Goal: Task Accomplishment & Management: Manage account settings

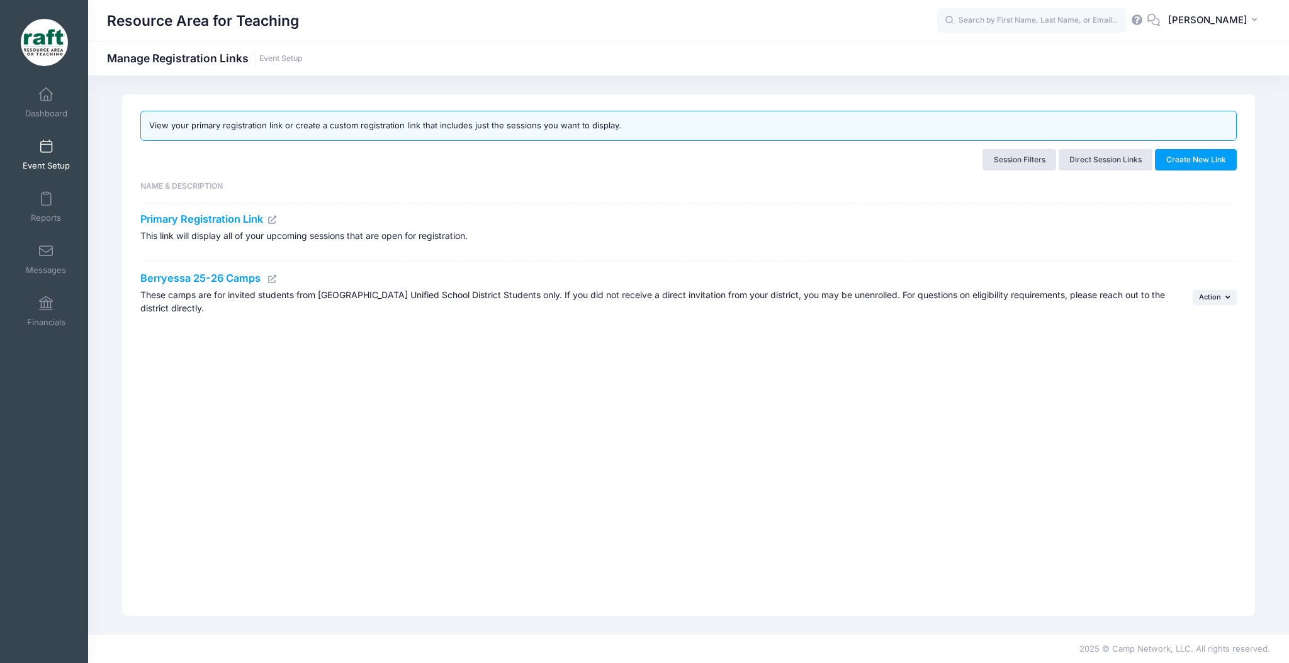
click at [38, 161] on span "Event Setup" at bounding box center [46, 165] width 47 height 11
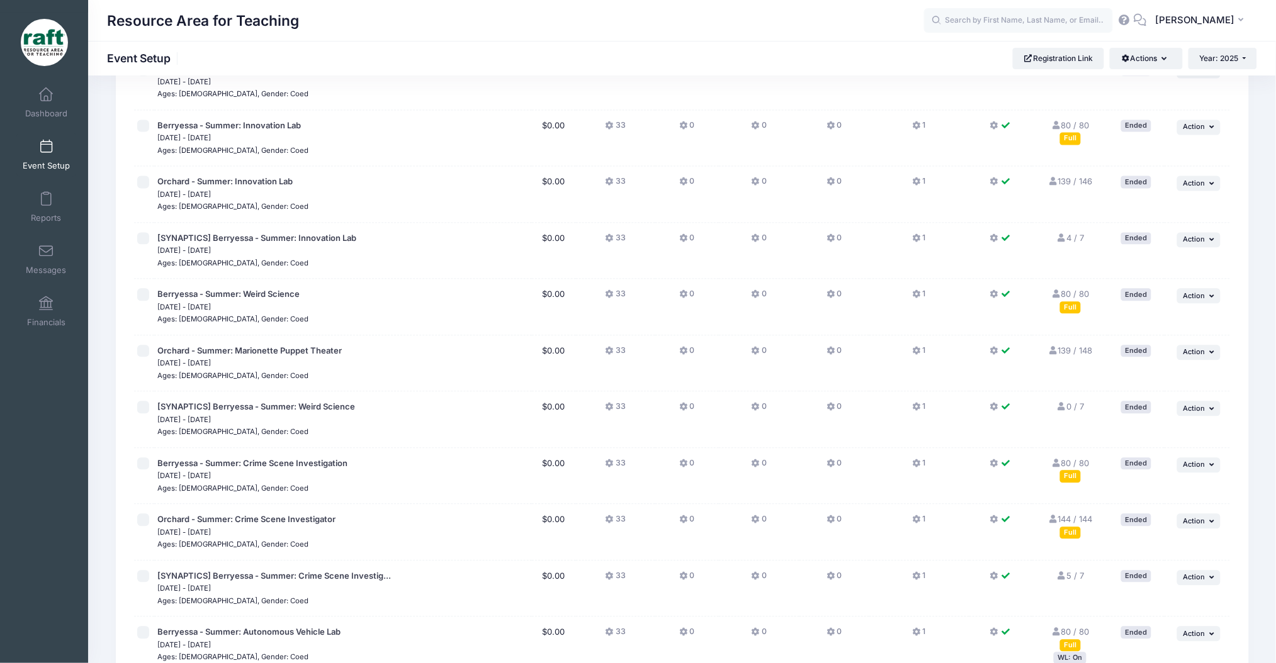
scroll to position [1419, 0]
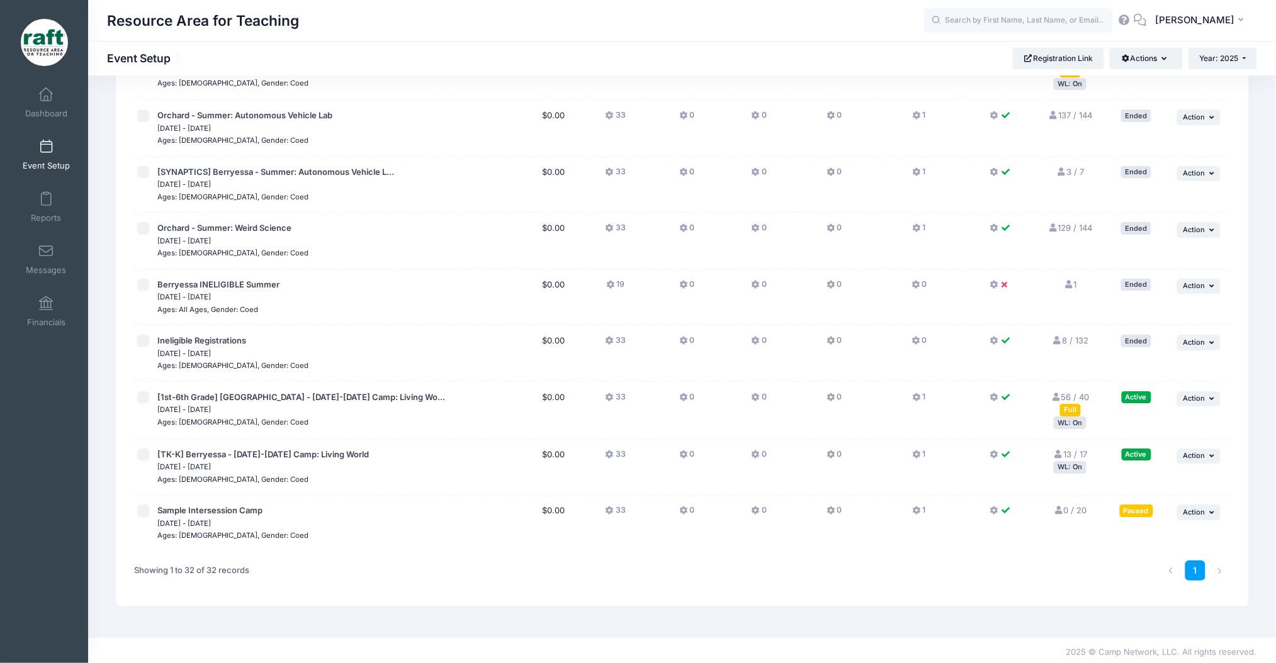
click at [1069, 422] on div "WL: On" at bounding box center [1070, 423] width 33 height 12
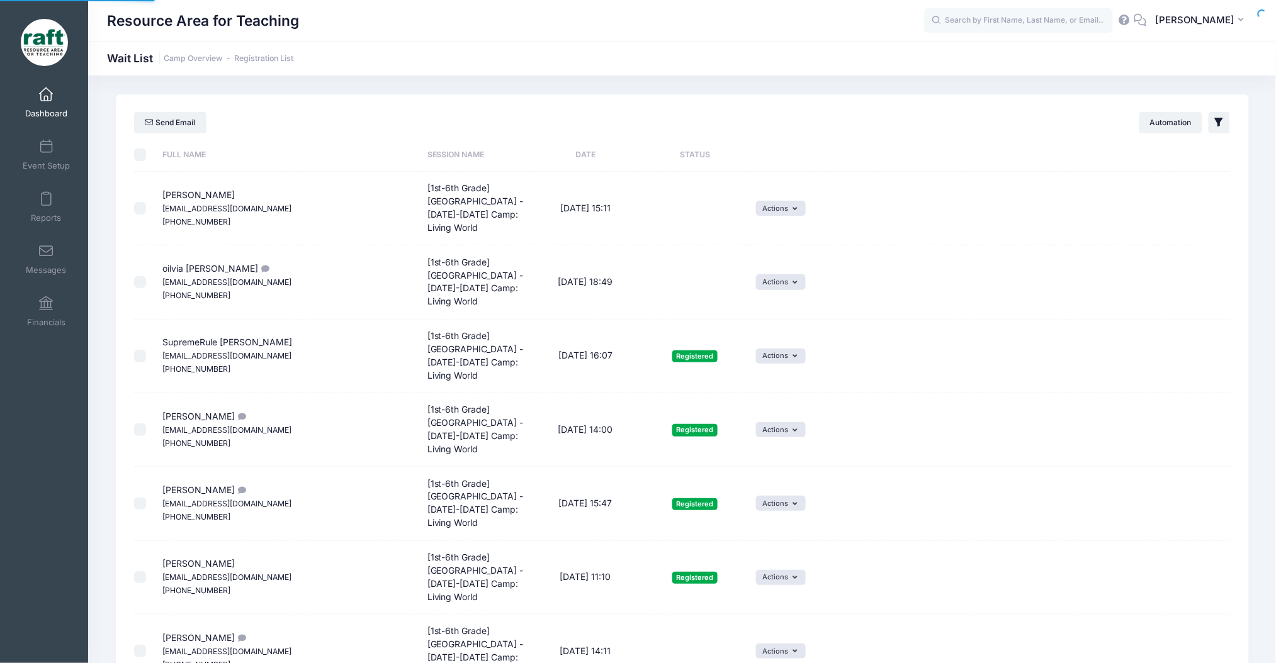
select select "50"
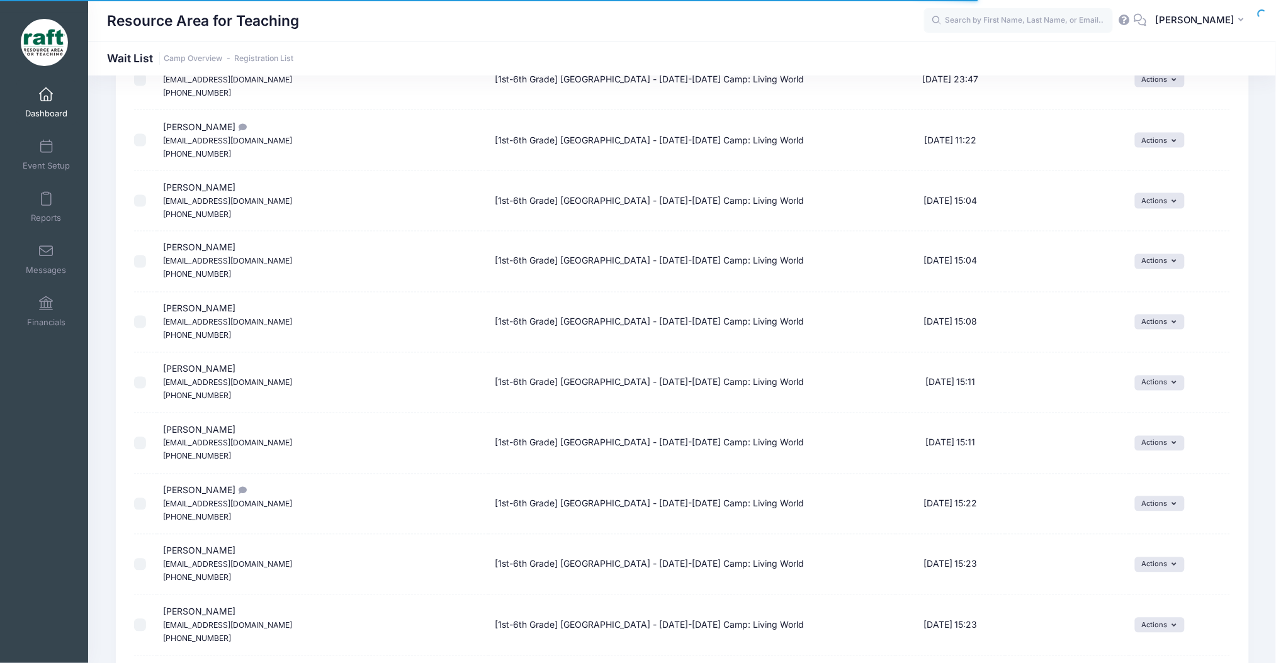
scroll to position [2672, 0]
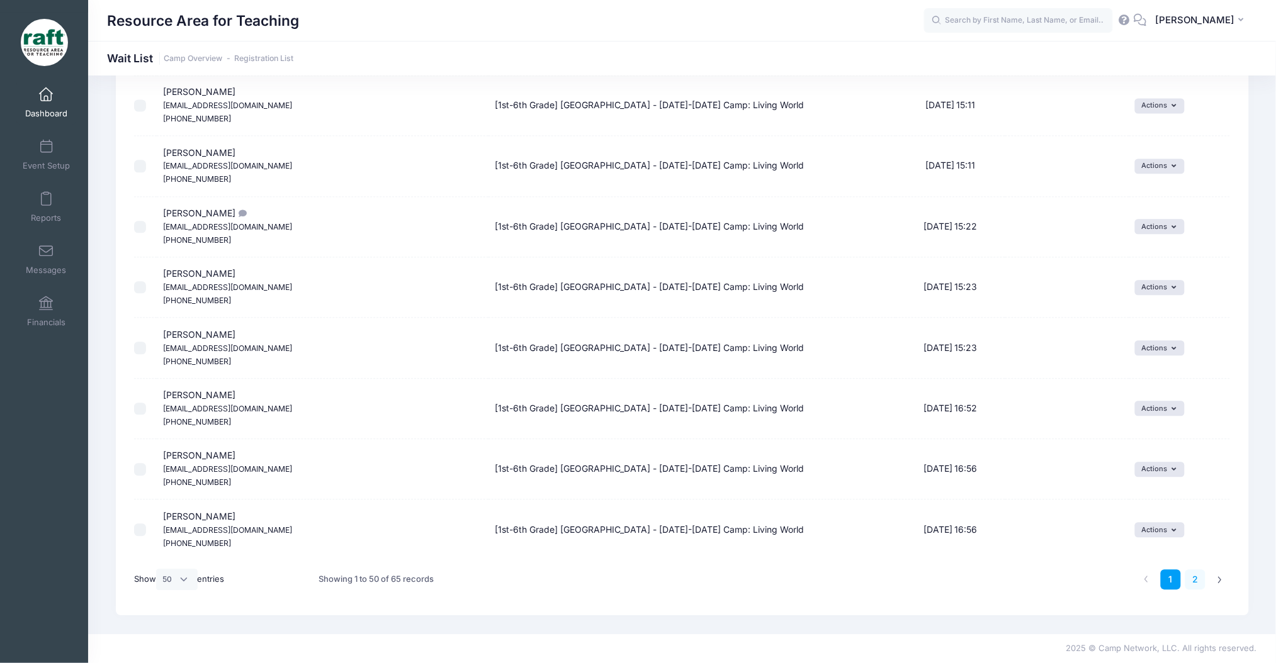
click at [1200, 580] on link "2" at bounding box center [1195, 580] width 21 height 21
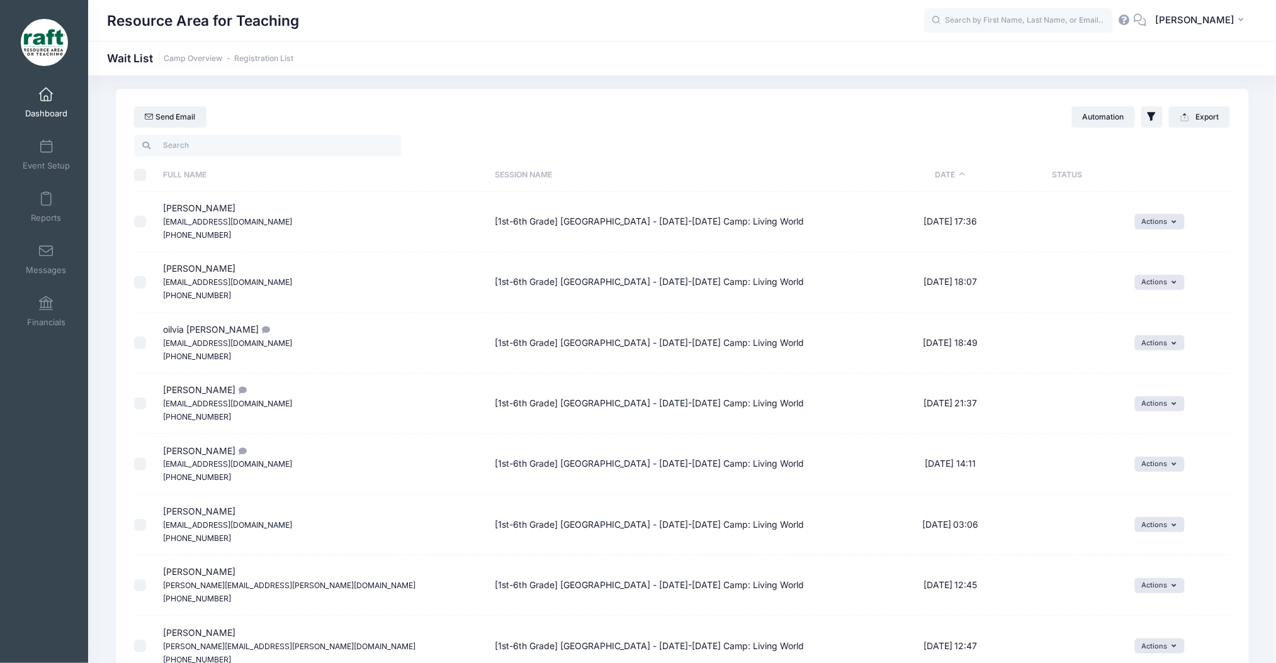
scroll to position [0, 0]
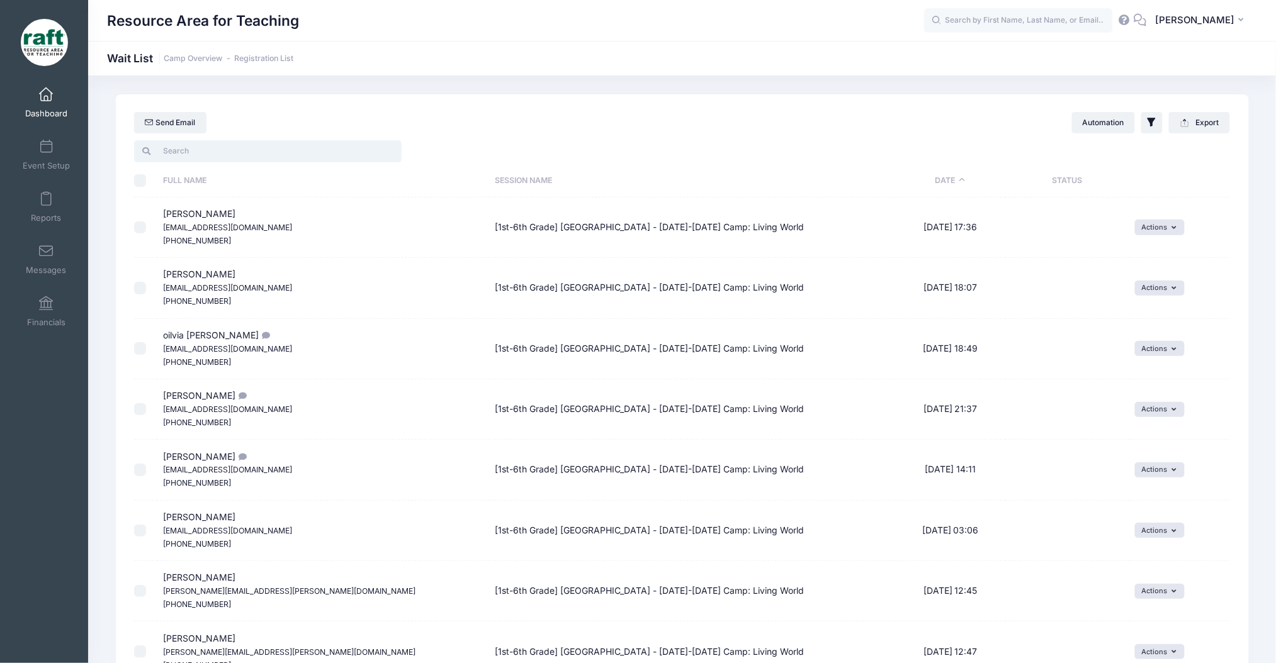
click at [243, 157] on input "search" at bounding box center [267, 150] width 267 height 21
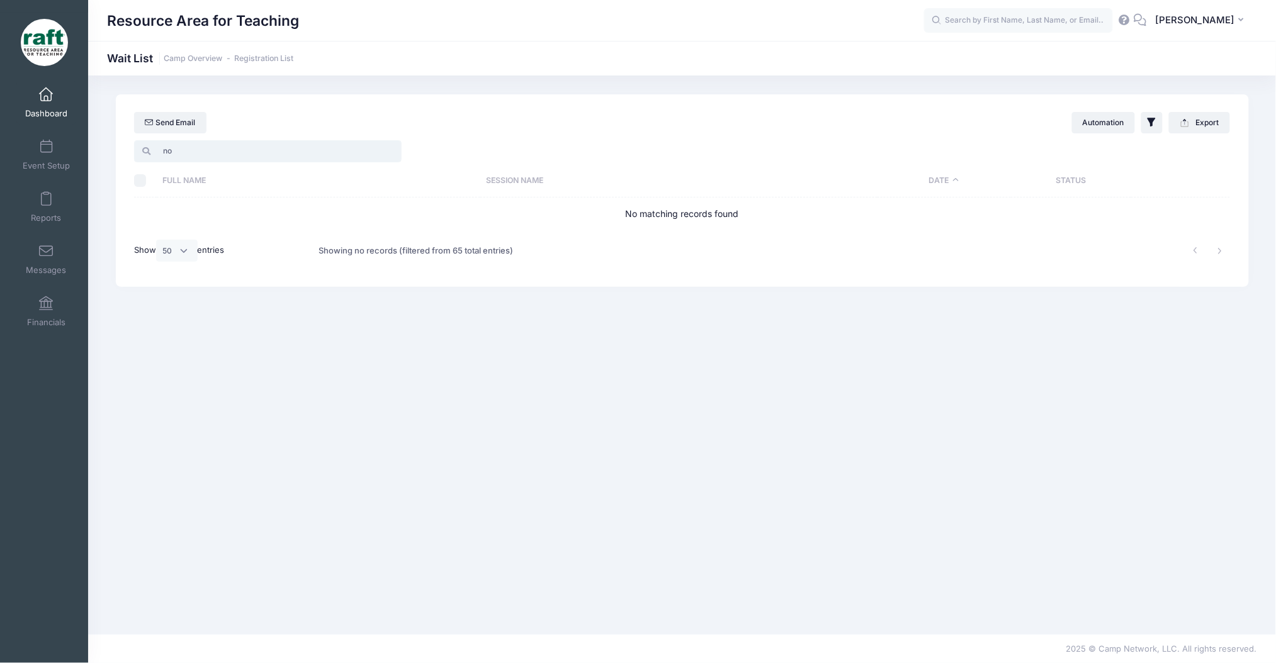
type input "n"
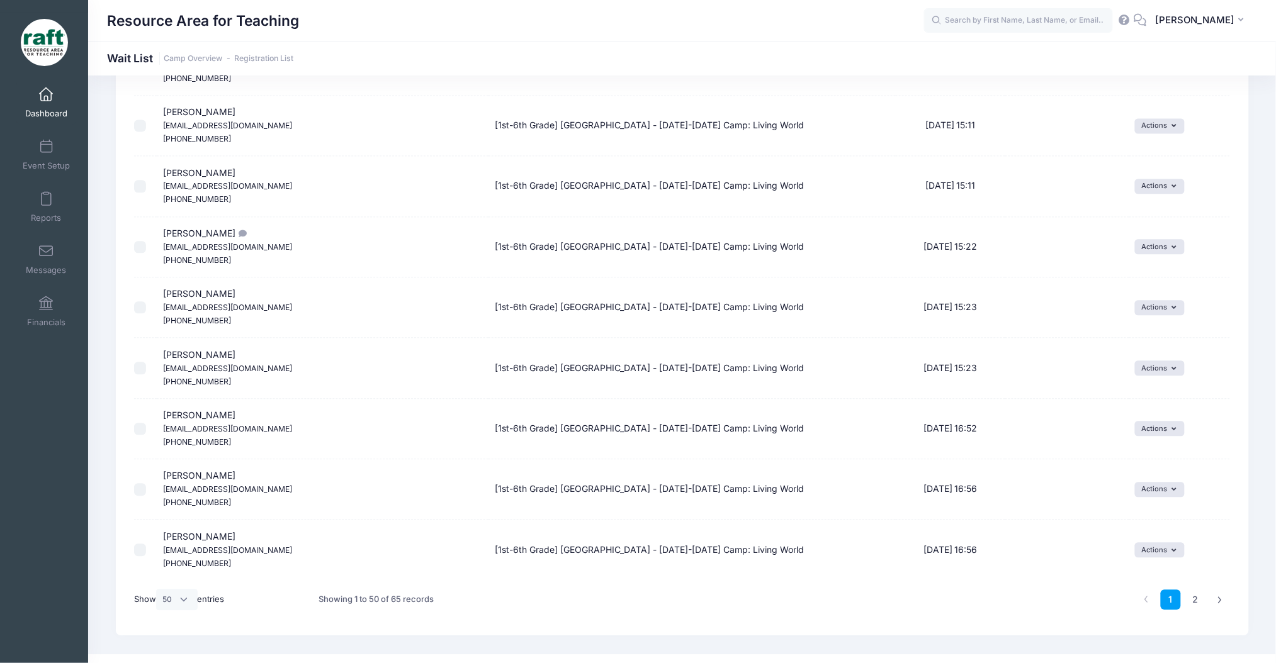
scroll to position [2672, 0]
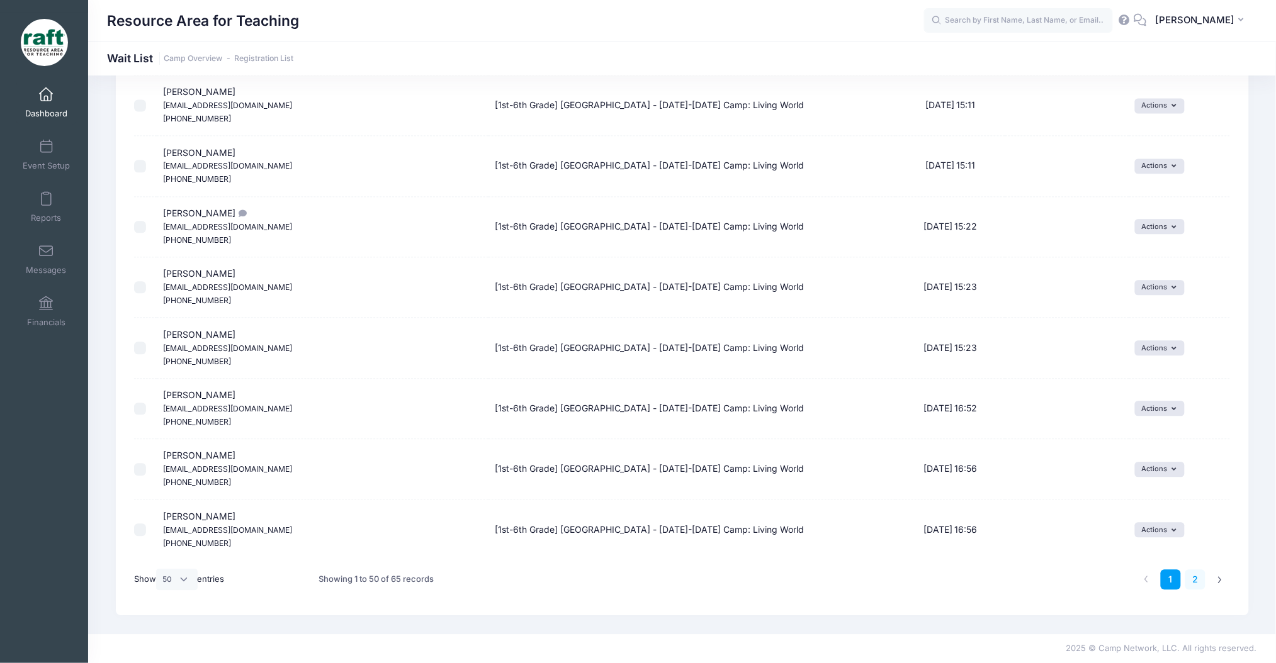
click at [1187, 581] on link "2" at bounding box center [1195, 580] width 21 height 21
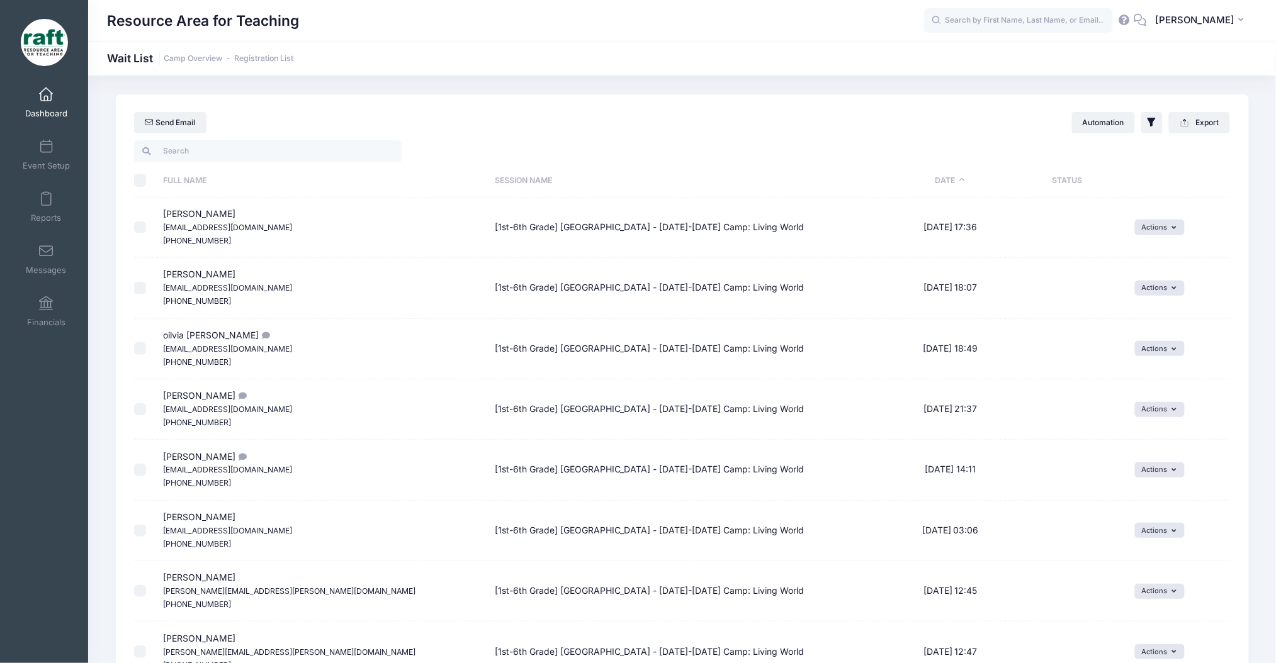
scroll to position [547, 0]
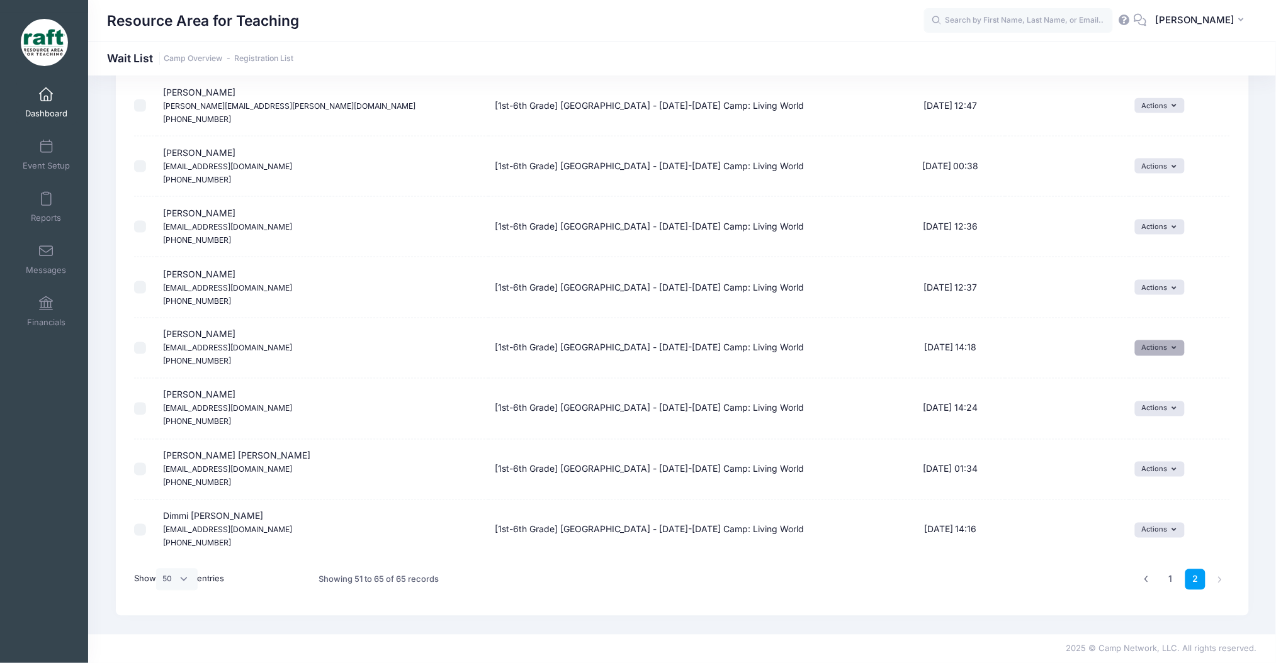
click at [1171, 349] on icon "button" at bounding box center [1175, 349] width 9 height 0
click at [1166, 378] on link "Invite" at bounding box center [1150, 376] width 55 height 24
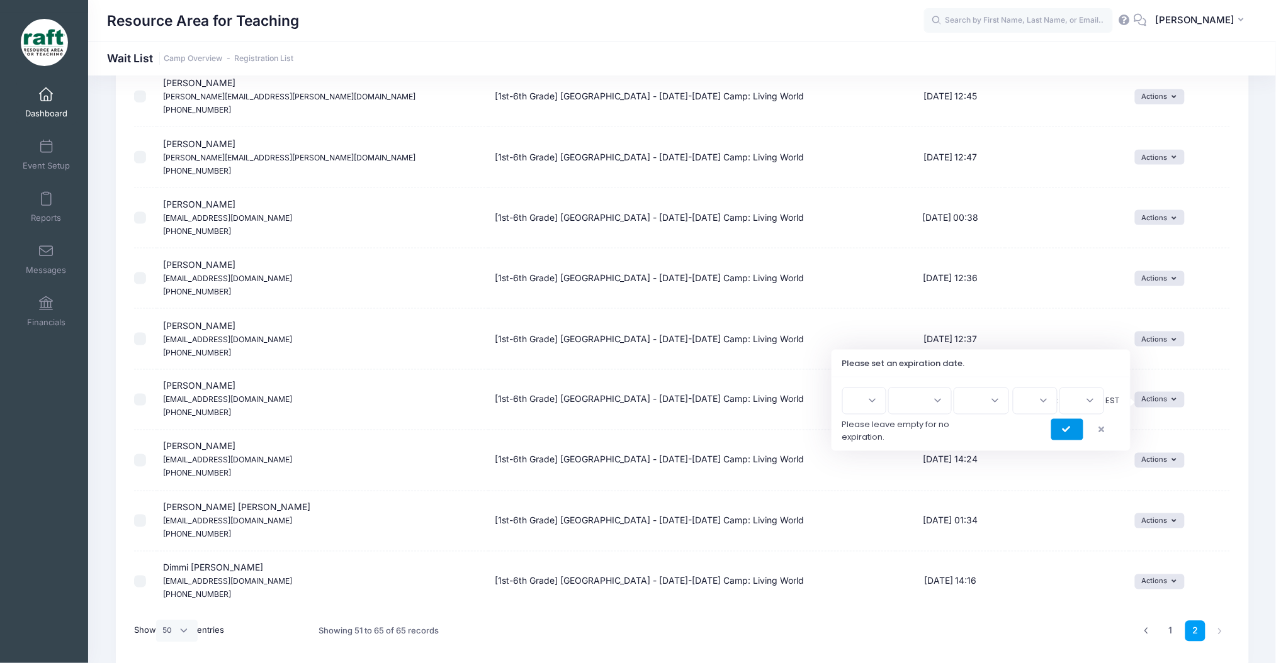
click at [1074, 427] on button "submit" at bounding box center [1067, 429] width 32 height 21
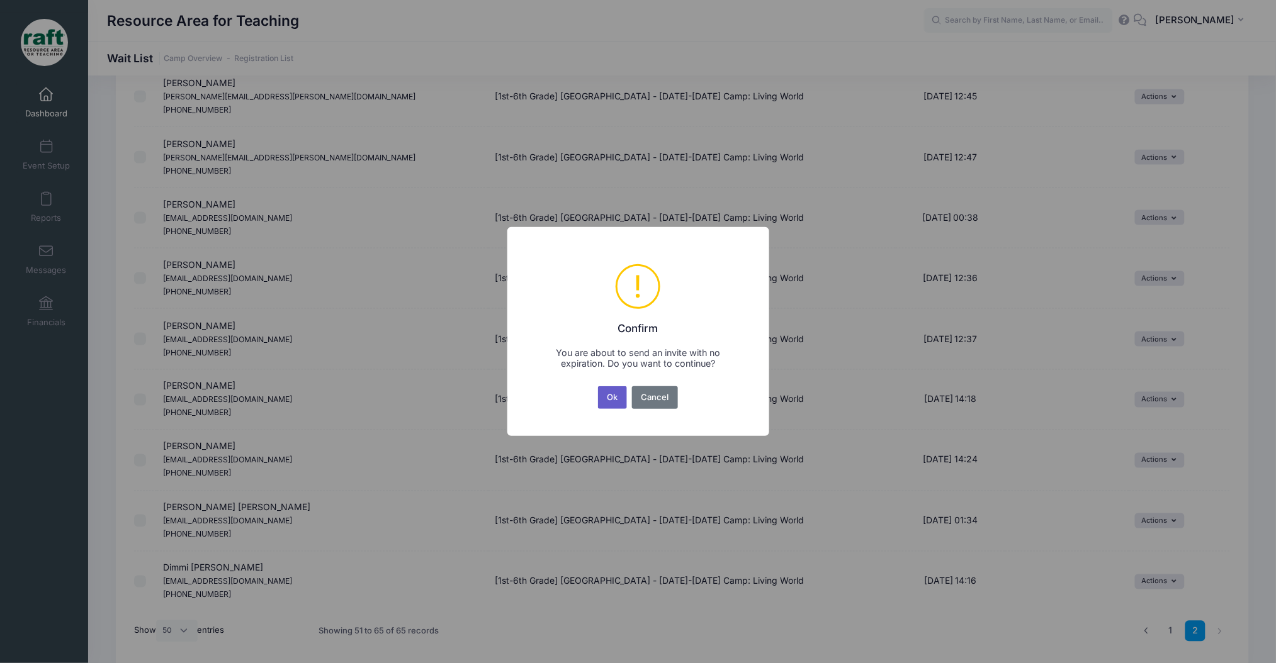
click at [607, 396] on button "Ok" at bounding box center [612, 397] width 29 height 23
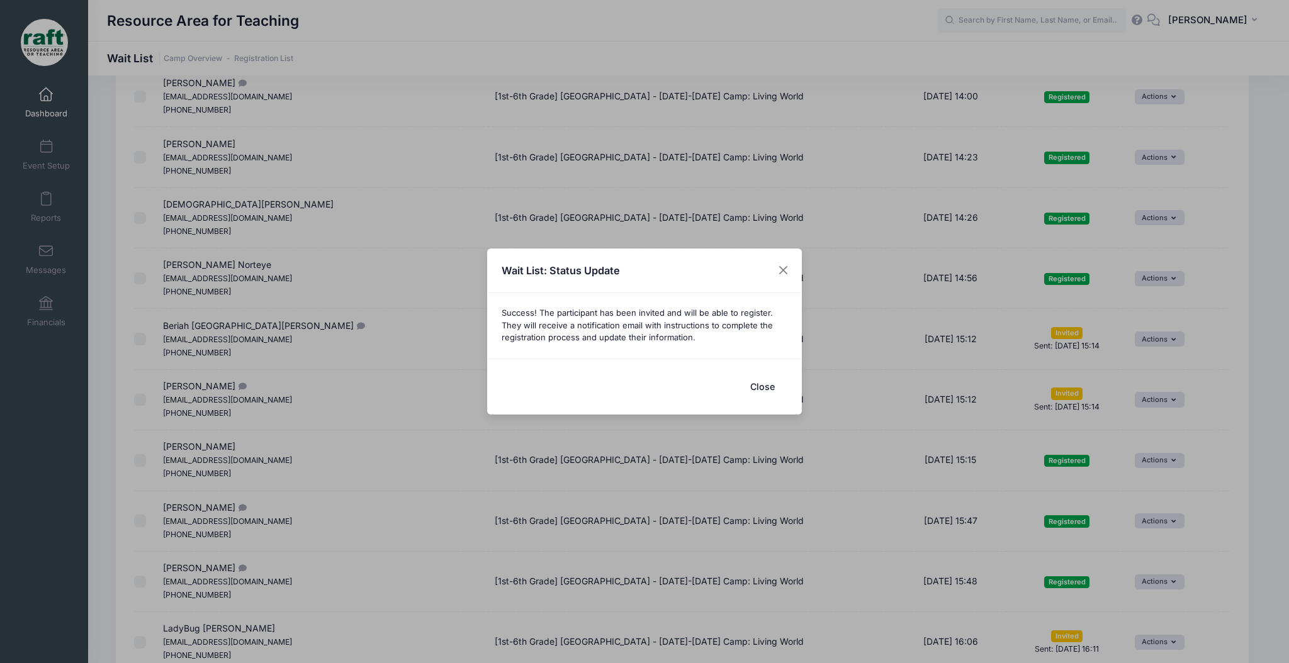
click at [774, 386] on button "Close" at bounding box center [762, 386] width 50 height 27
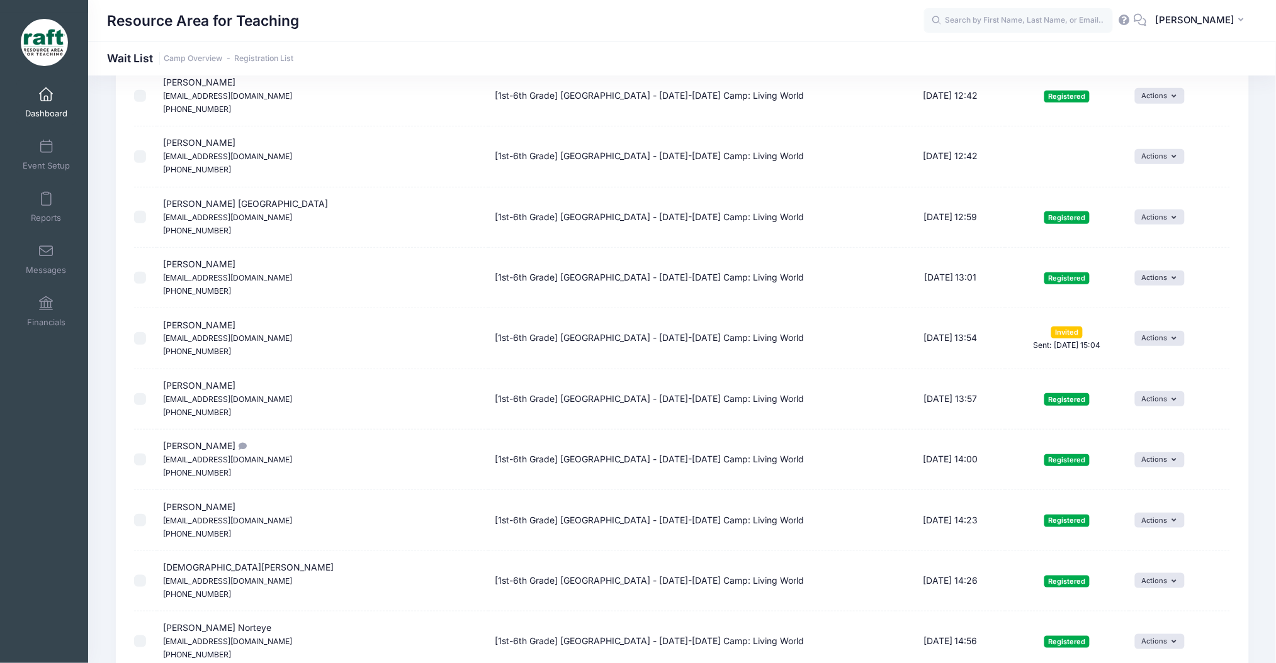
scroll to position [137, 0]
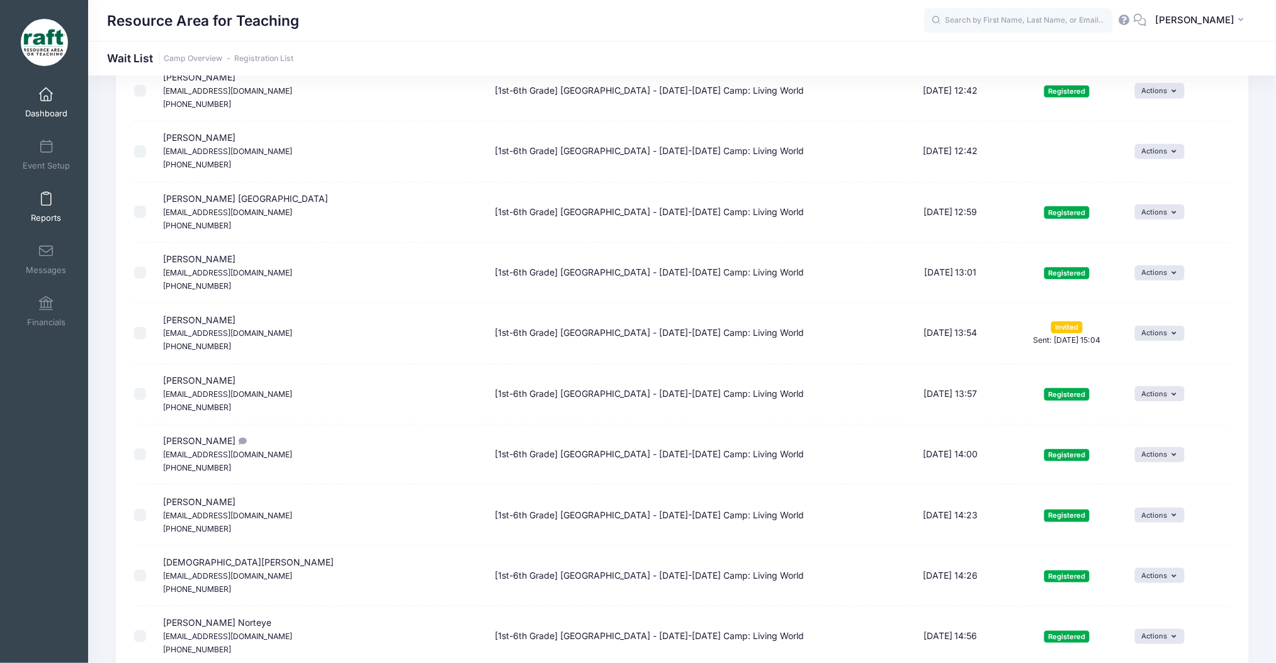
click at [37, 188] on link "Reports" at bounding box center [46, 207] width 60 height 44
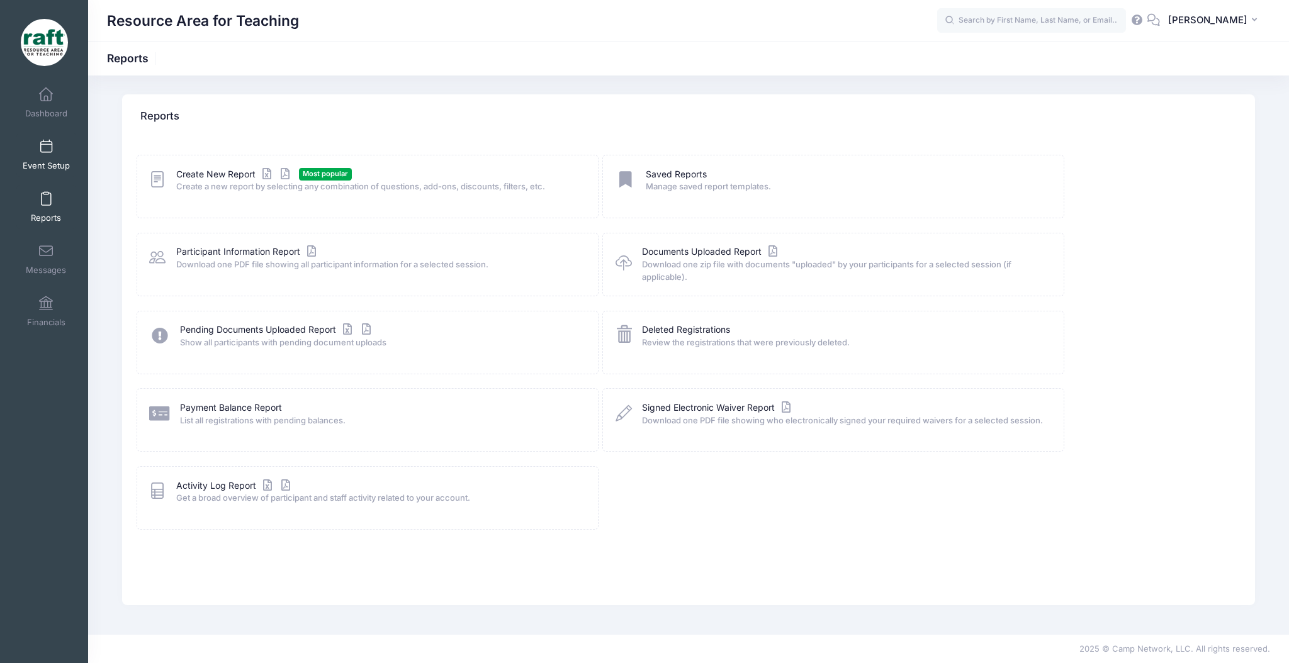
click at [46, 140] on span at bounding box center [46, 147] width 0 height 14
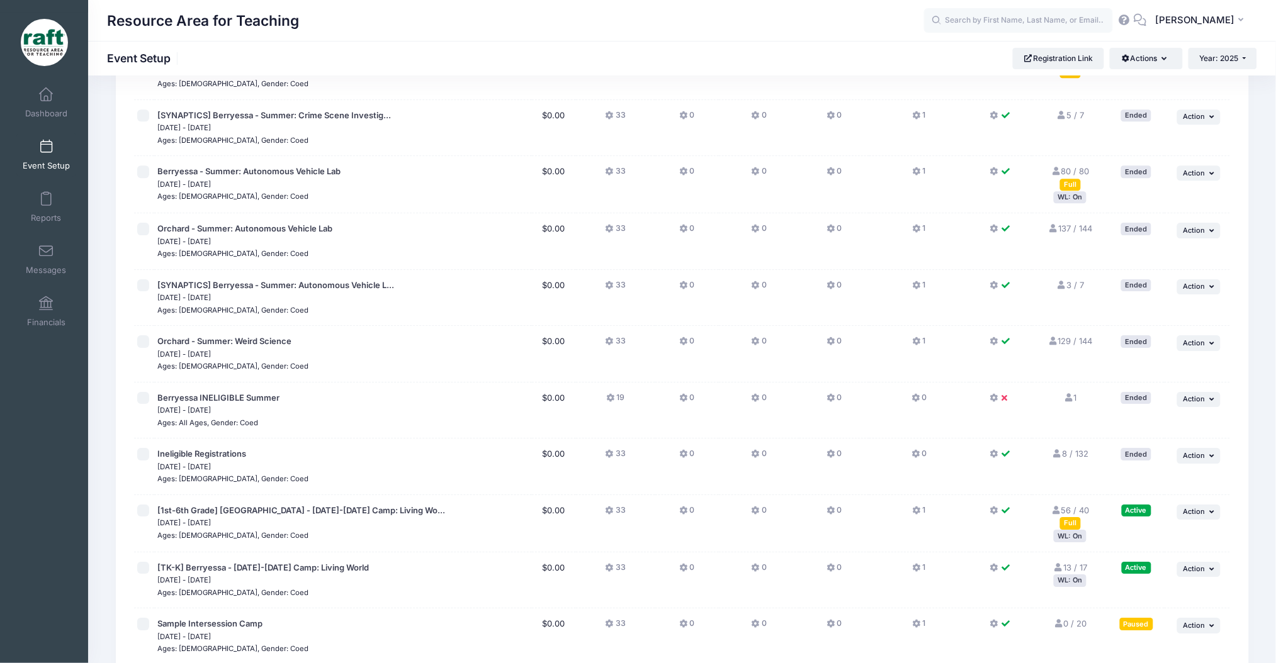
scroll to position [1419, 0]
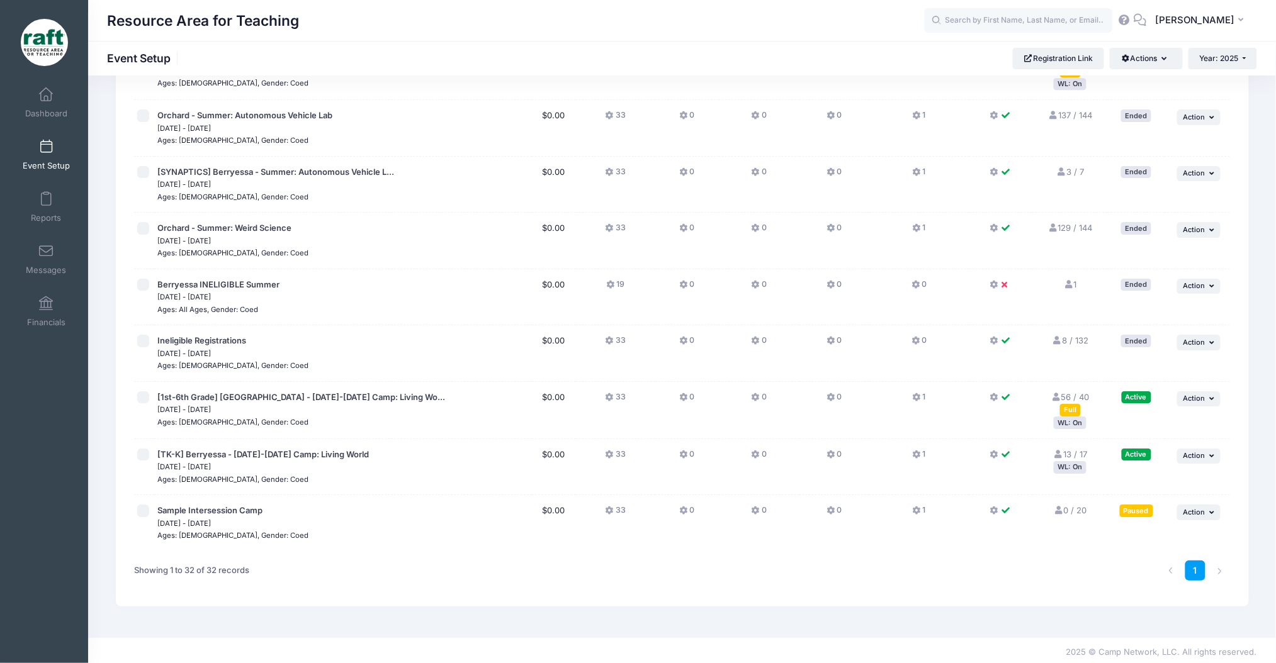
click at [1065, 462] on div "WL: On" at bounding box center [1070, 467] width 33 height 12
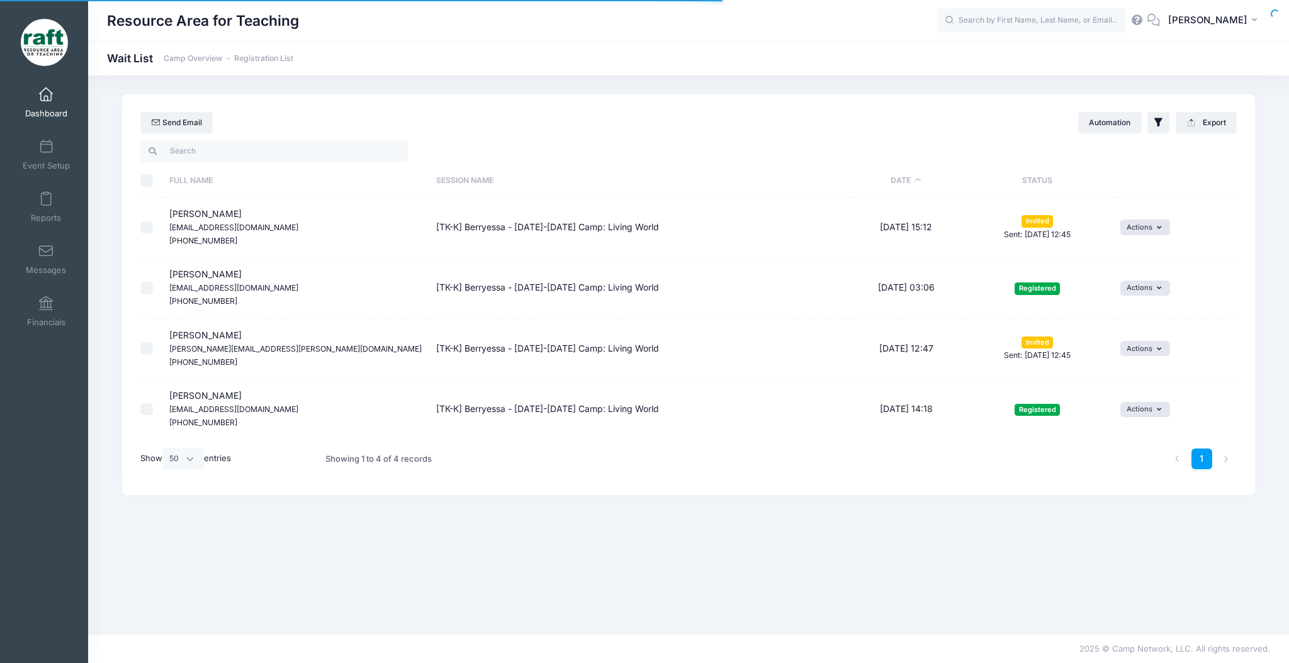
select select "50"
click at [1136, 229] on button "Actions" at bounding box center [1145, 227] width 50 height 15
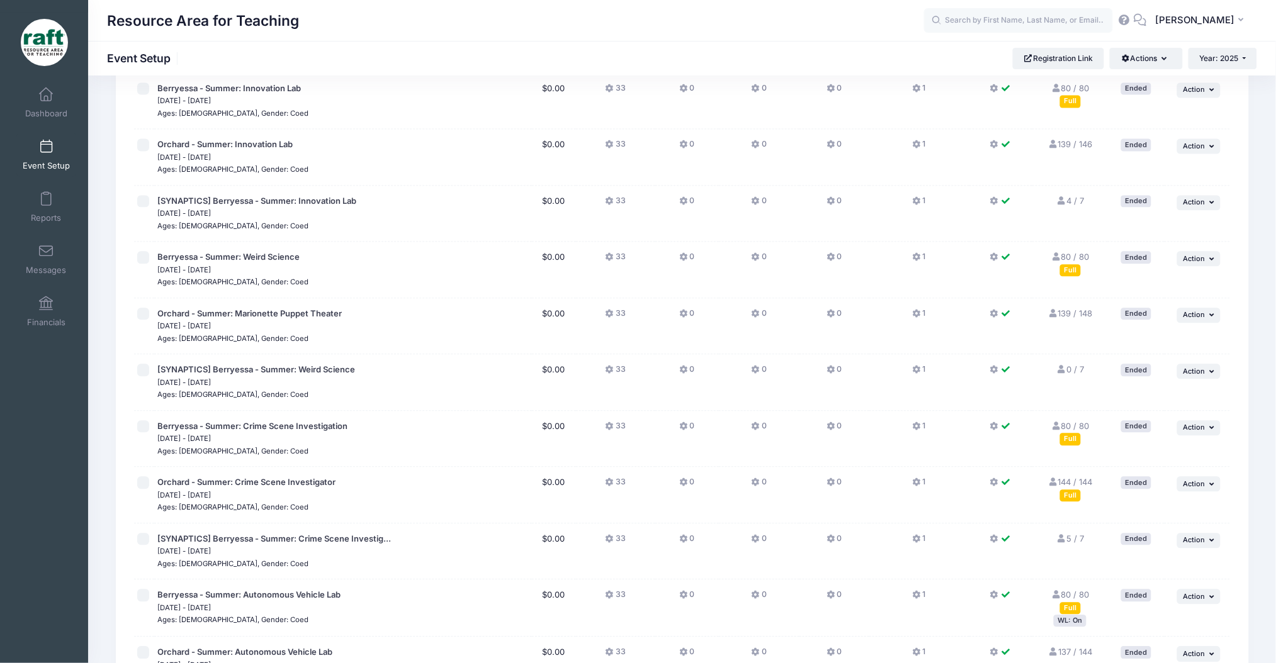
scroll to position [1419, 0]
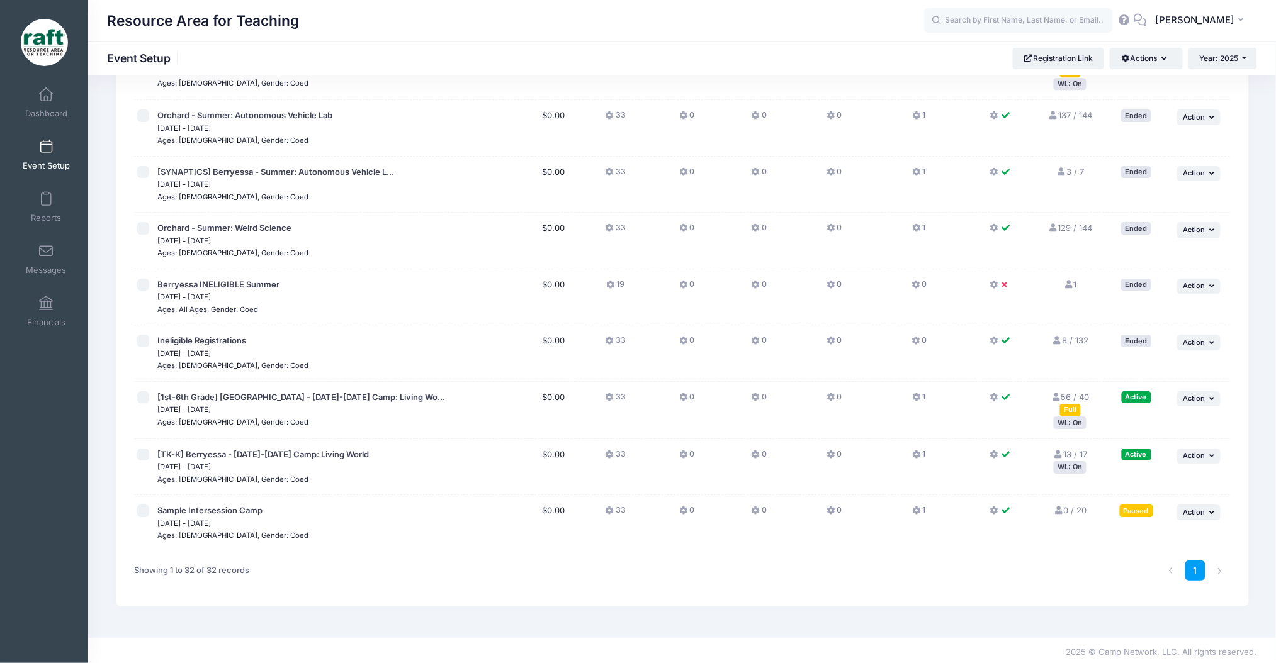
click at [1058, 451] on icon at bounding box center [1058, 455] width 10 height 8
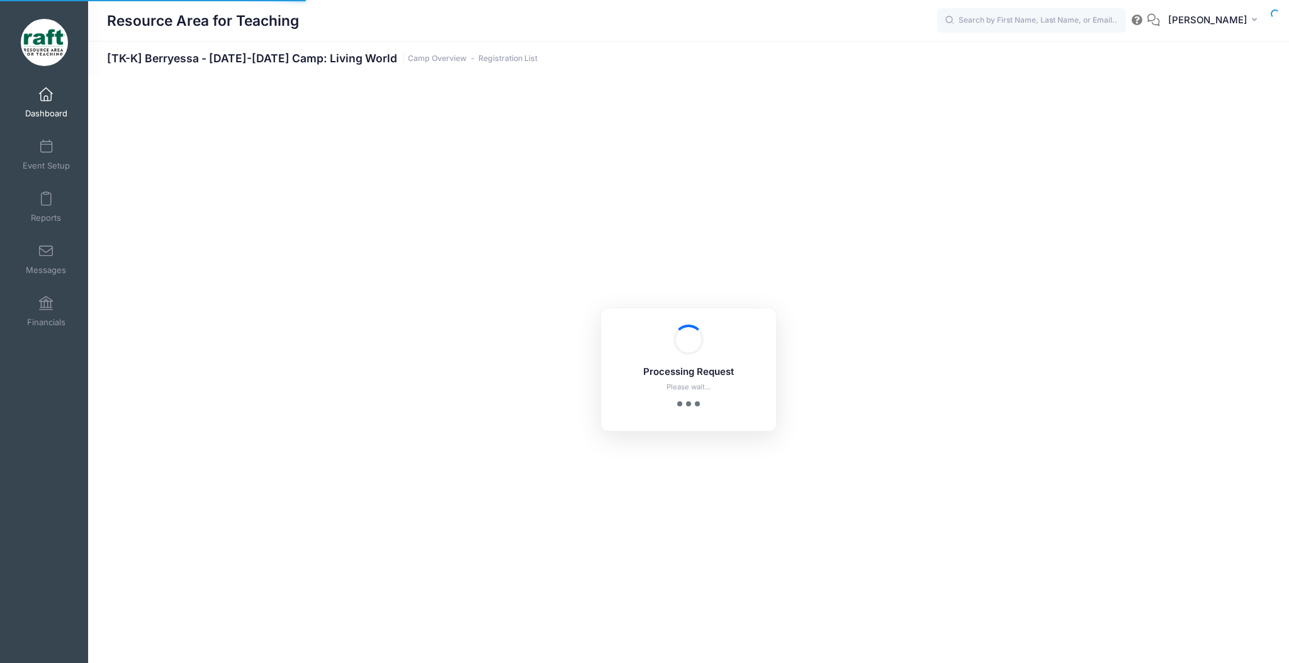
select select "10"
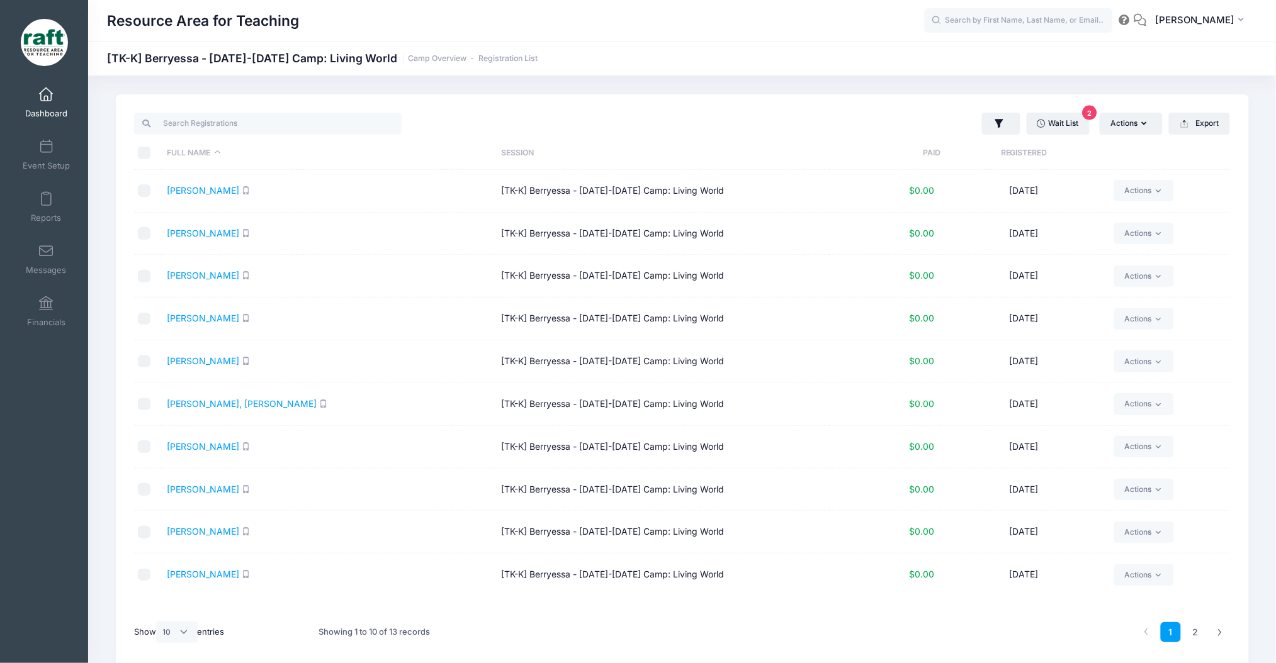
scroll to position [52, 0]
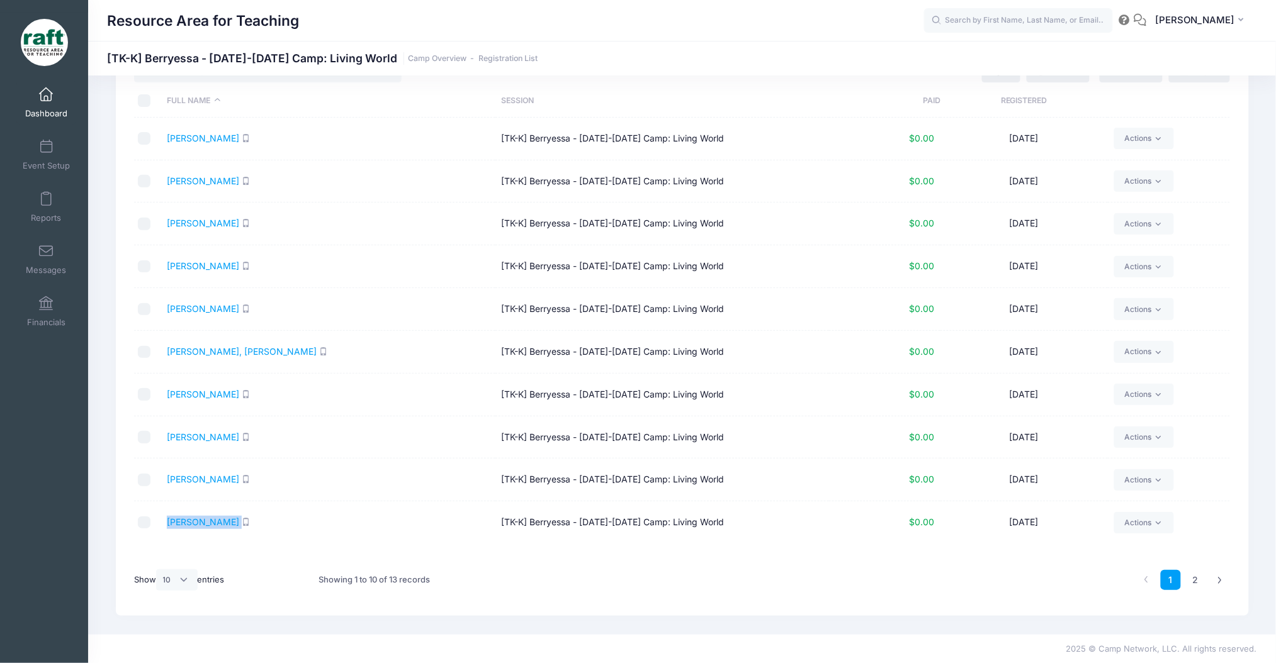
drag, startPoint x: 264, startPoint y: 522, endPoint x: 155, endPoint y: 512, distance: 109.4
click at [155, 512] on tr "[PERSON_NAME] [TK-K] Berryessa - [DATE]-[DATE] Camp: Living World $0.00 [DATE] …" at bounding box center [682, 523] width 1096 height 42
drag, startPoint x: 344, startPoint y: 482, endPoint x: 168, endPoint y: 481, distance: 175.6
click at [168, 481] on td "[PERSON_NAME]" at bounding box center [328, 480] width 334 height 43
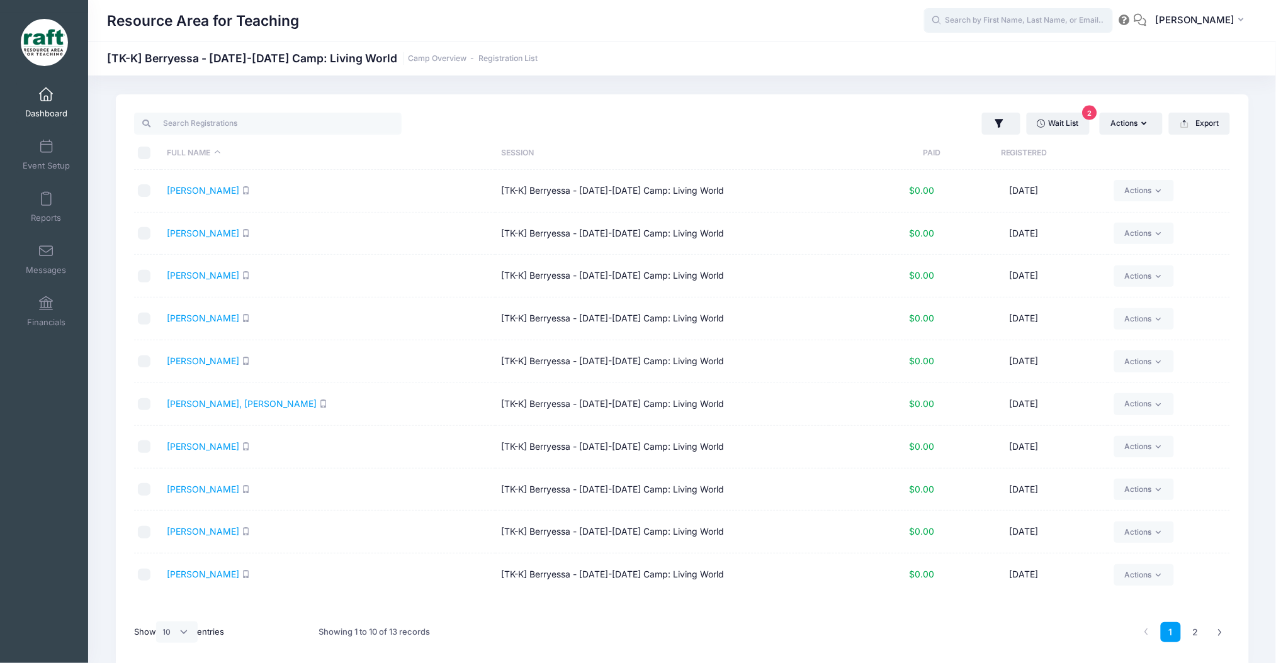
click at [1027, 23] on input "text" at bounding box center [1018, 20] width 189 height 25
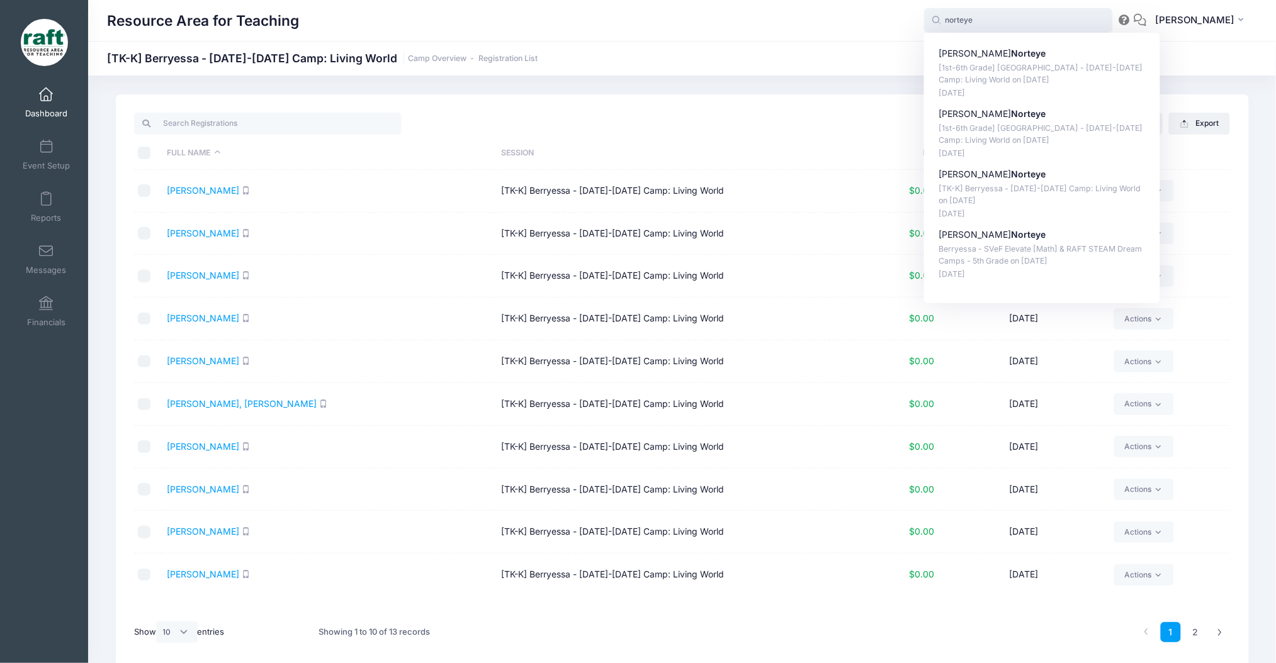
type input "norteye"
click at [439, 118] on div at bounding box center [405, 124] width 554 height 26
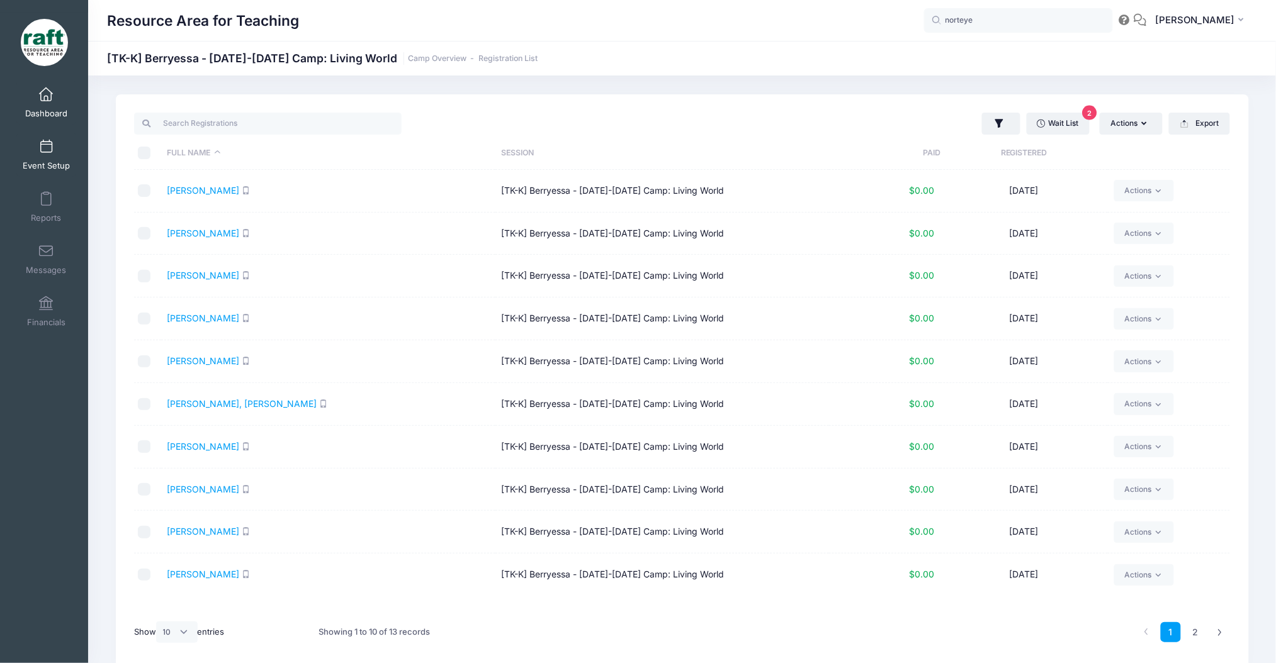
click at [34, 149] on link "Event Setup" at bounding box center [46, 155] width 60 height 44
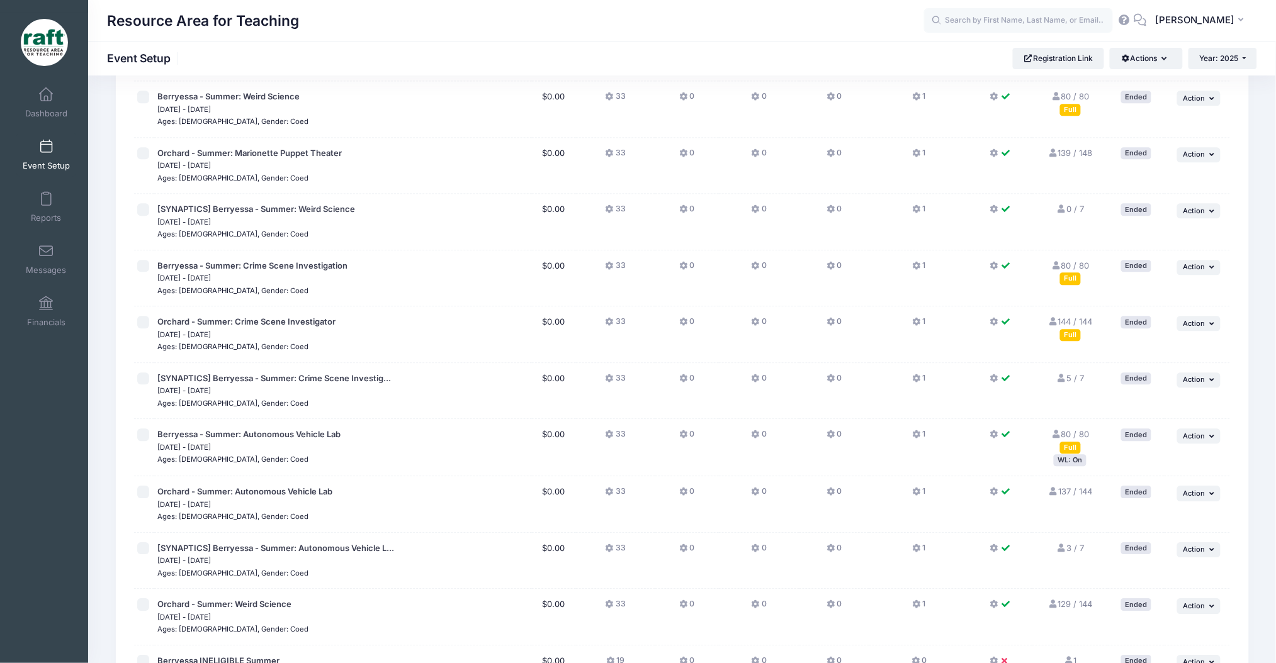
scroll to position [1419, 0]
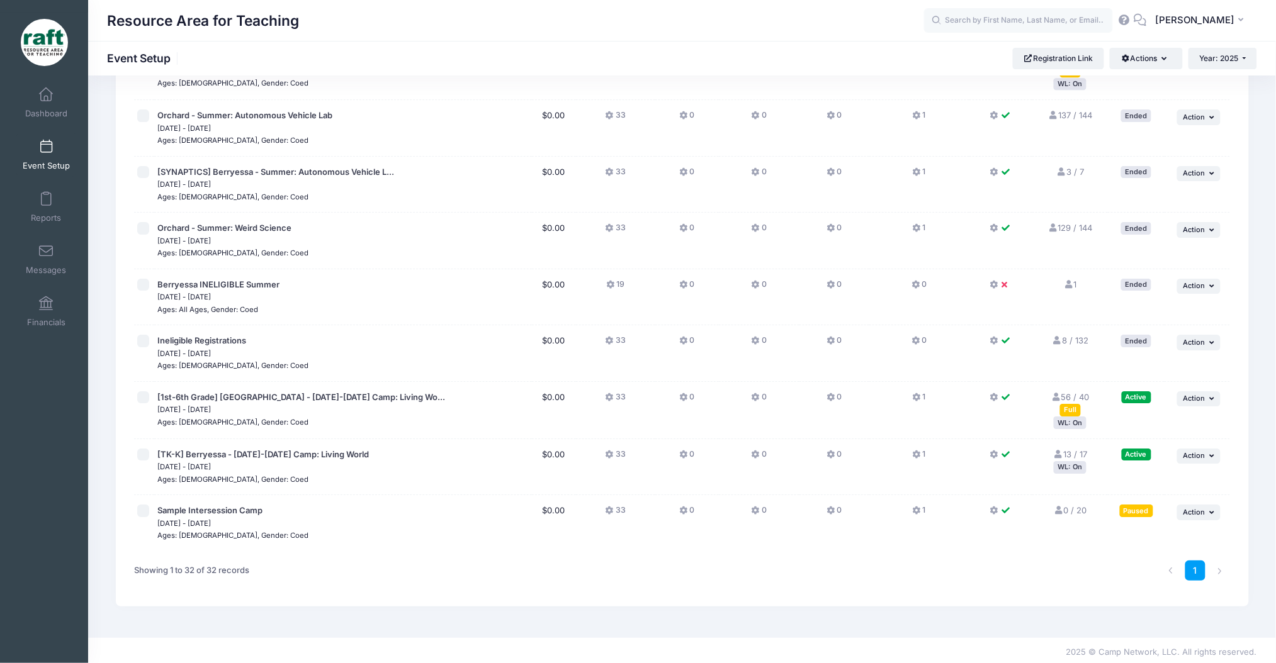
click at [1065, 424] on div "WL: On" at bounding box center [1070, 423] width 33 height 12
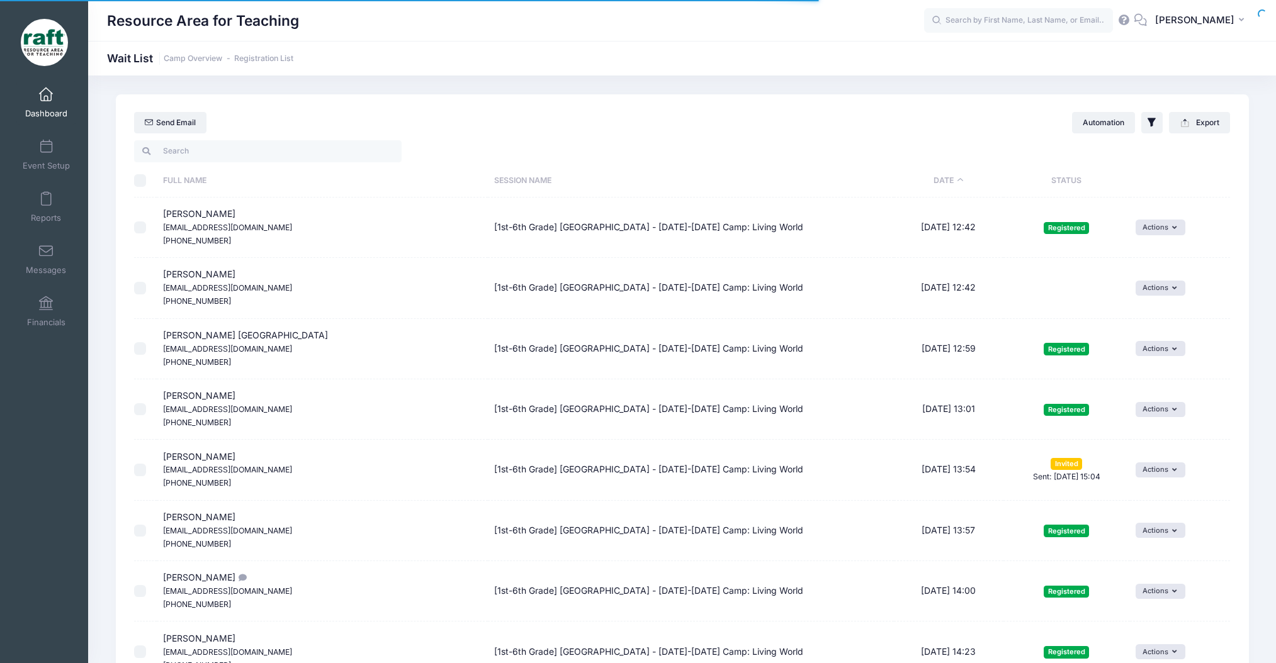
select select "50"
click at [8, 169] on div "Event Setup" at bounding box center [46, 154] width 84 height 52
click at [37, 160] on span "Event Setup" at bounding box center [46, 165] width 47 height 11
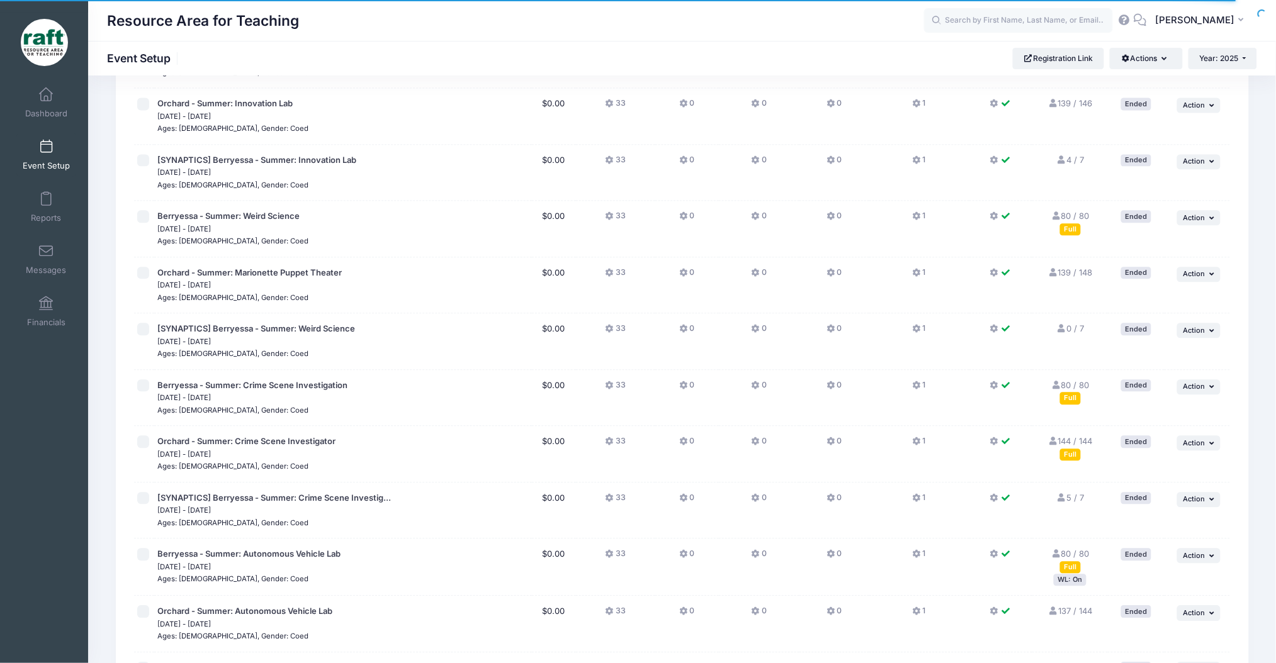
scroll to position [1419, 0]
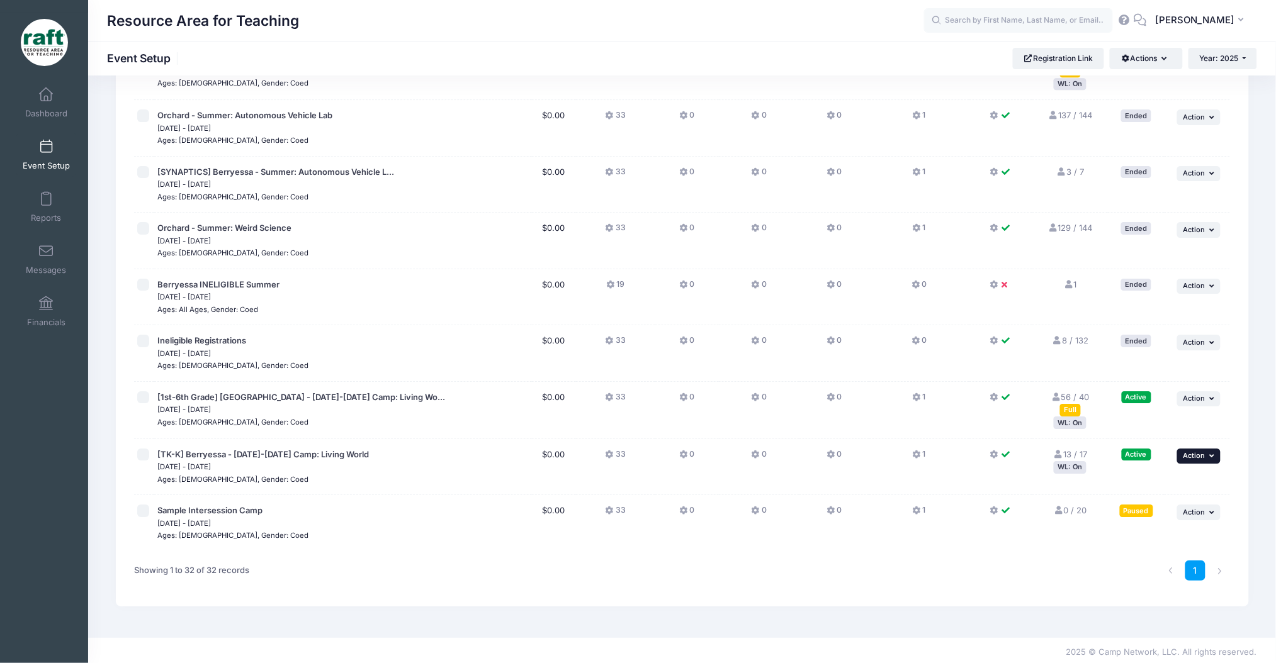
click at [1187, 451] on span "Action" at bounding box center [1194, 455] width 22 height 9
click at [1168, 501] on link "Edit Session" at bounding box center [1158, 505] width 114 height 24
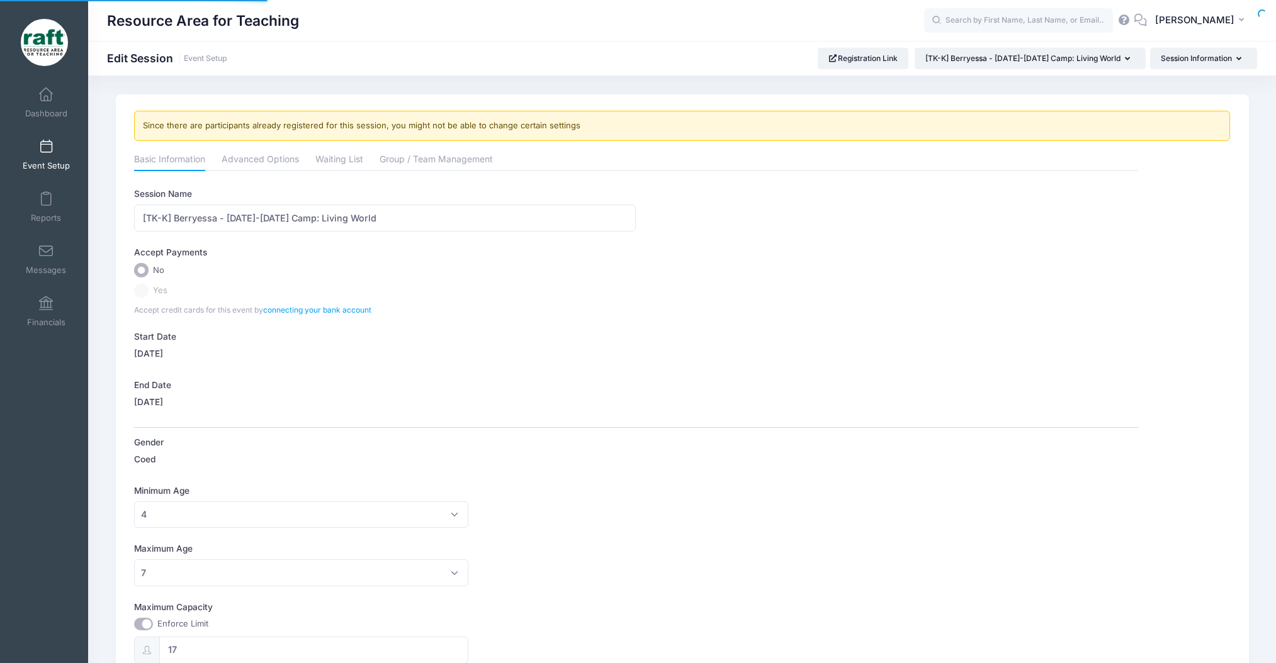
select select "0"
click at [340, 166] on link "Waiting List" at bounding box center [339, 160] width 48 height 23
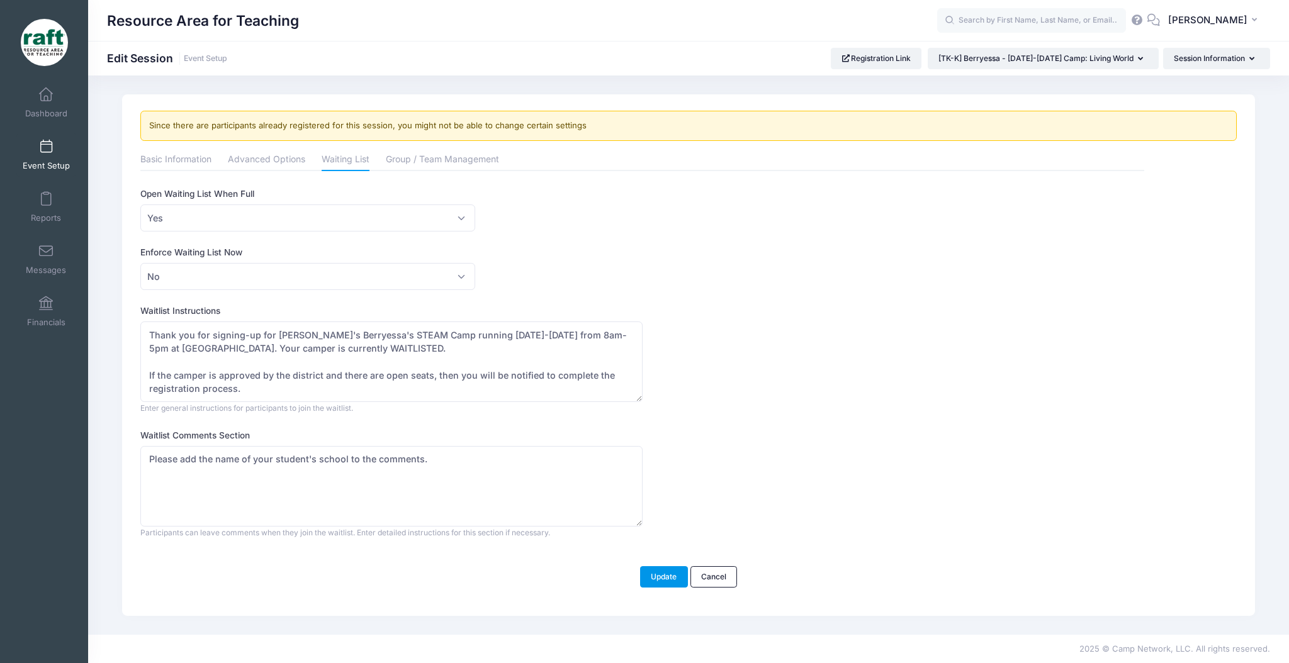
click at [662, 580] on button "Update" at bounding box center [664, 576] width 48 height 21
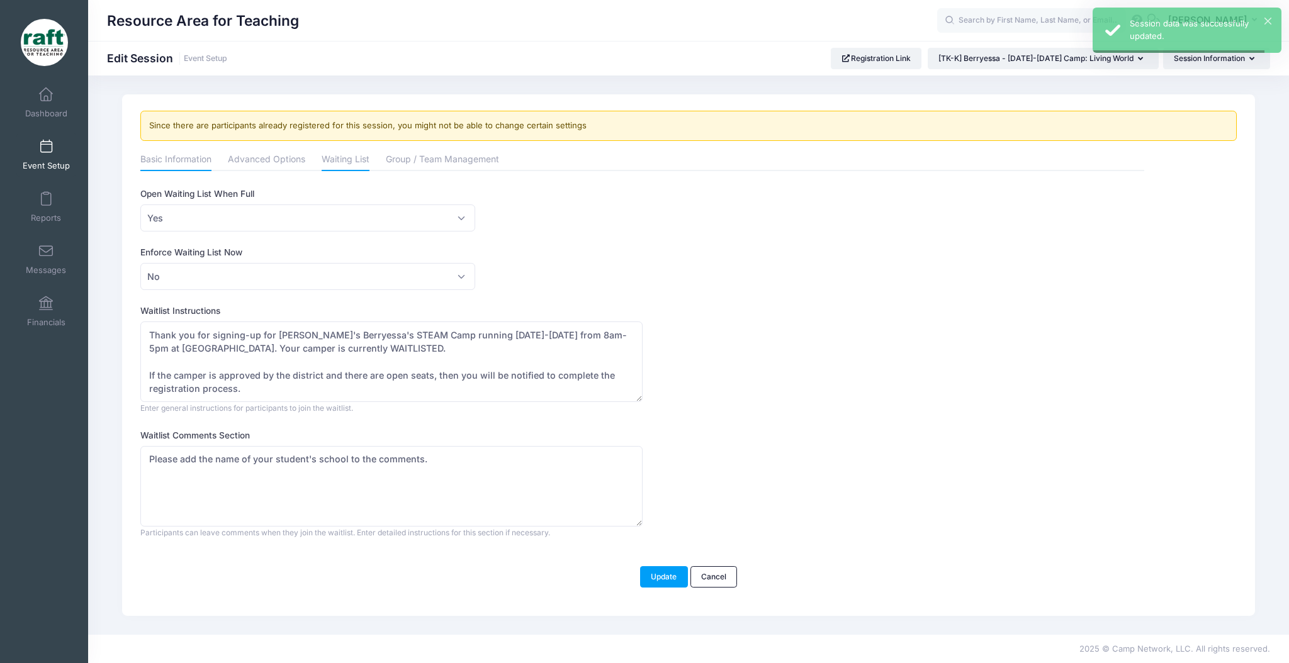
click at [181, 162] on link "Basic Information" at bounding box center [175, 160] width 71 height 23
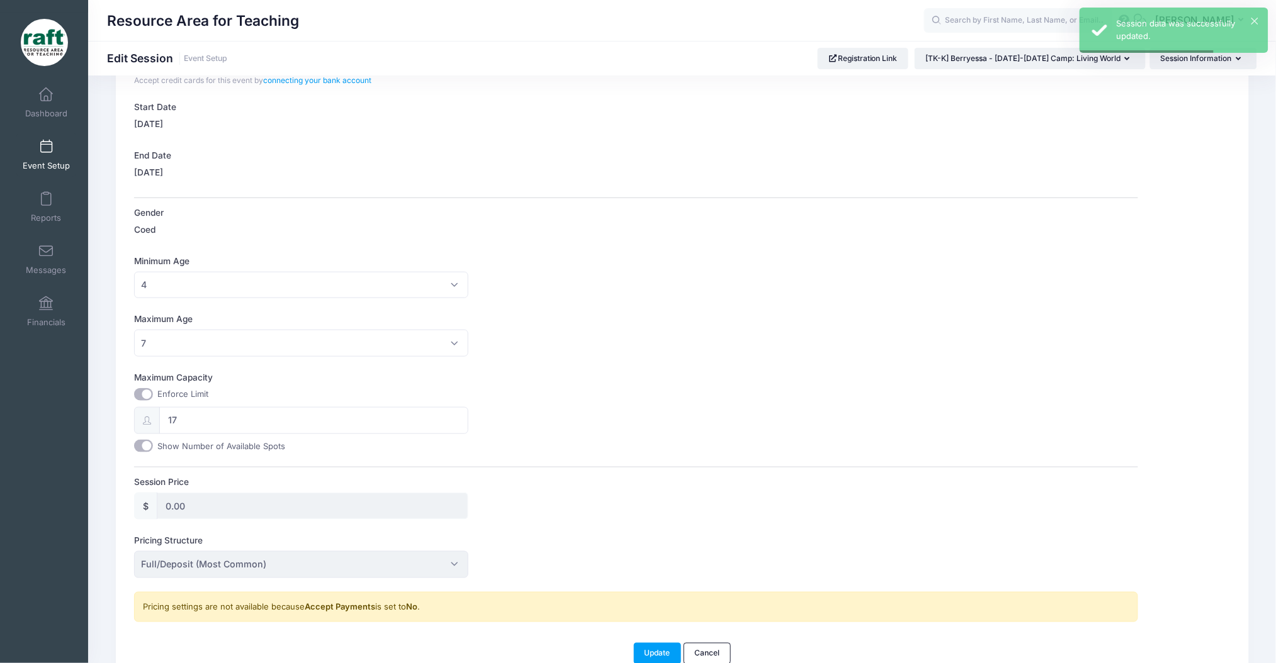
scroll to position [294, 0]
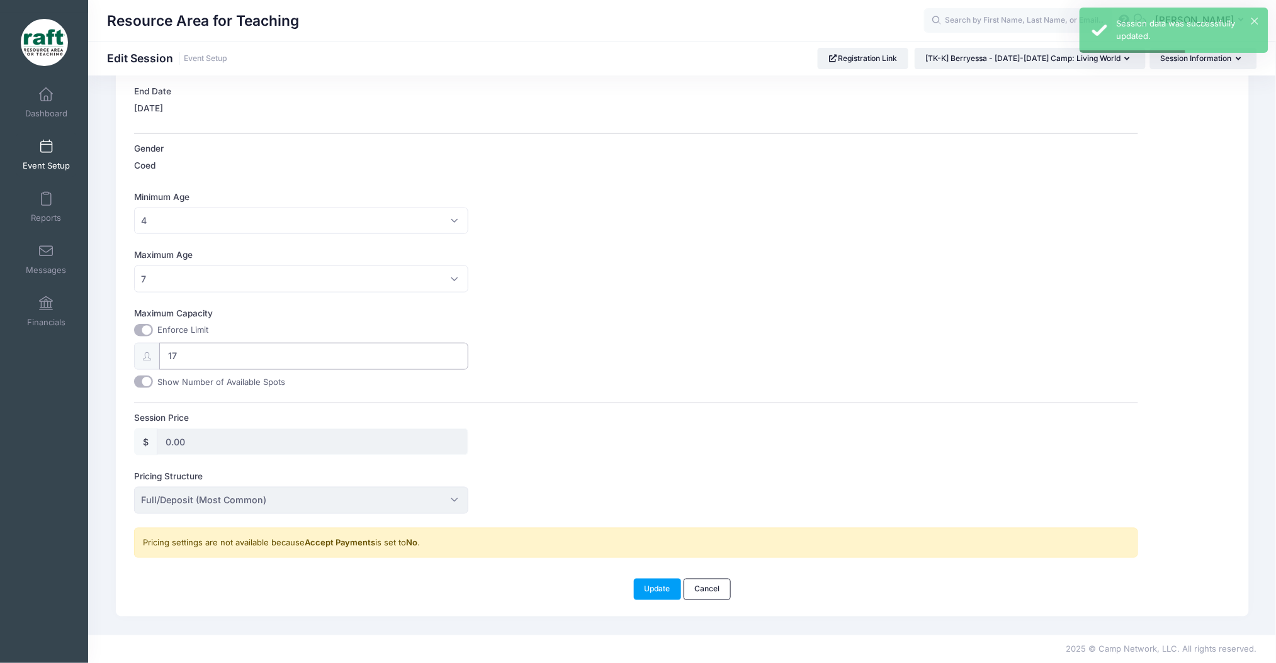
click at [266, 357] on input "17" at bounding box center [314, 356] width 310 height 27
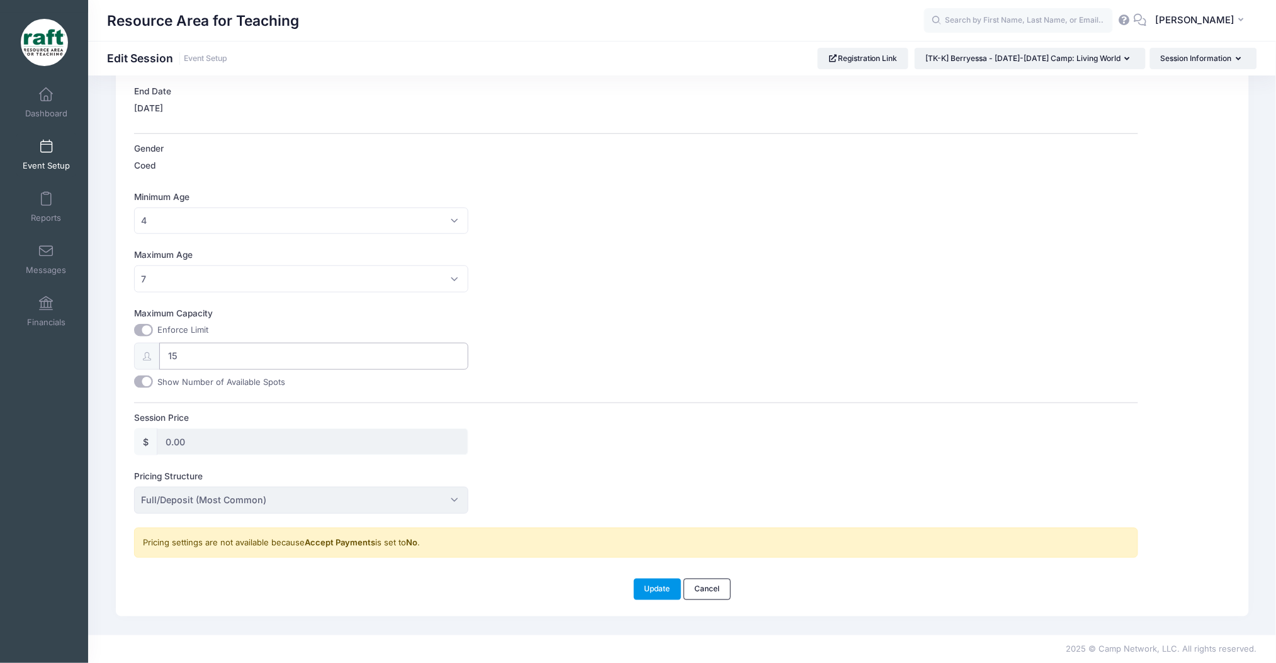
type input "15"
click at [663, 587] on button "Update" at bounding box center [658, 589] width 48 height 21
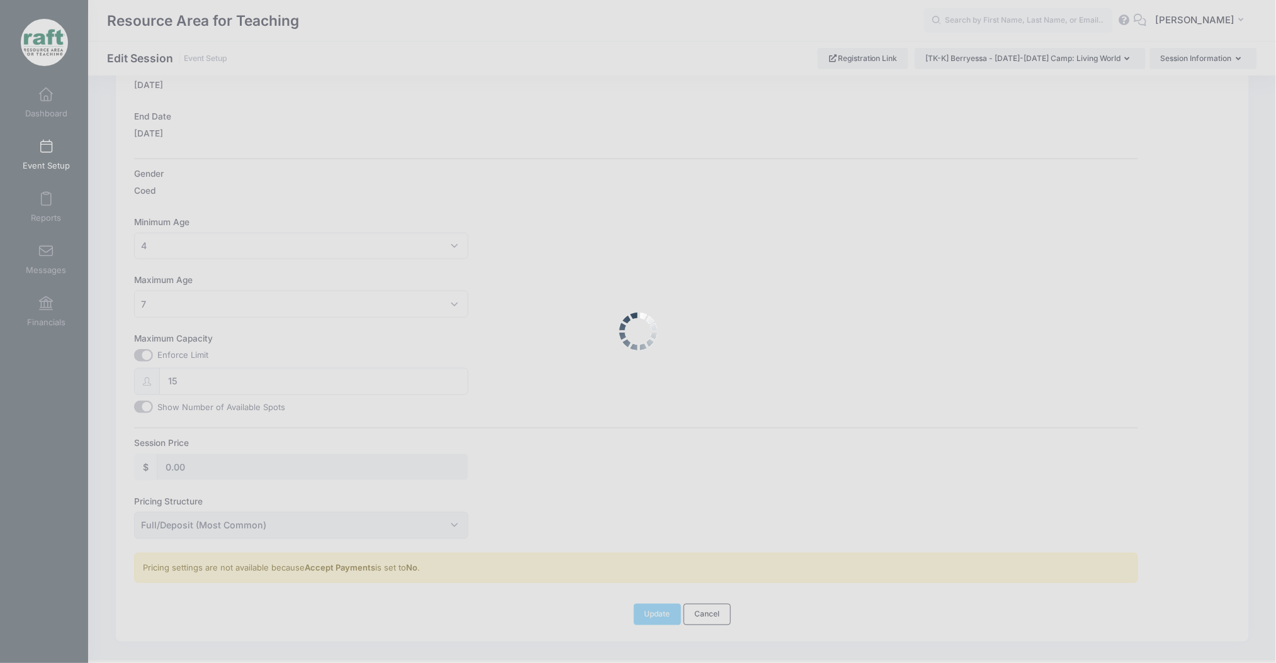
scroll to position [0, 0]
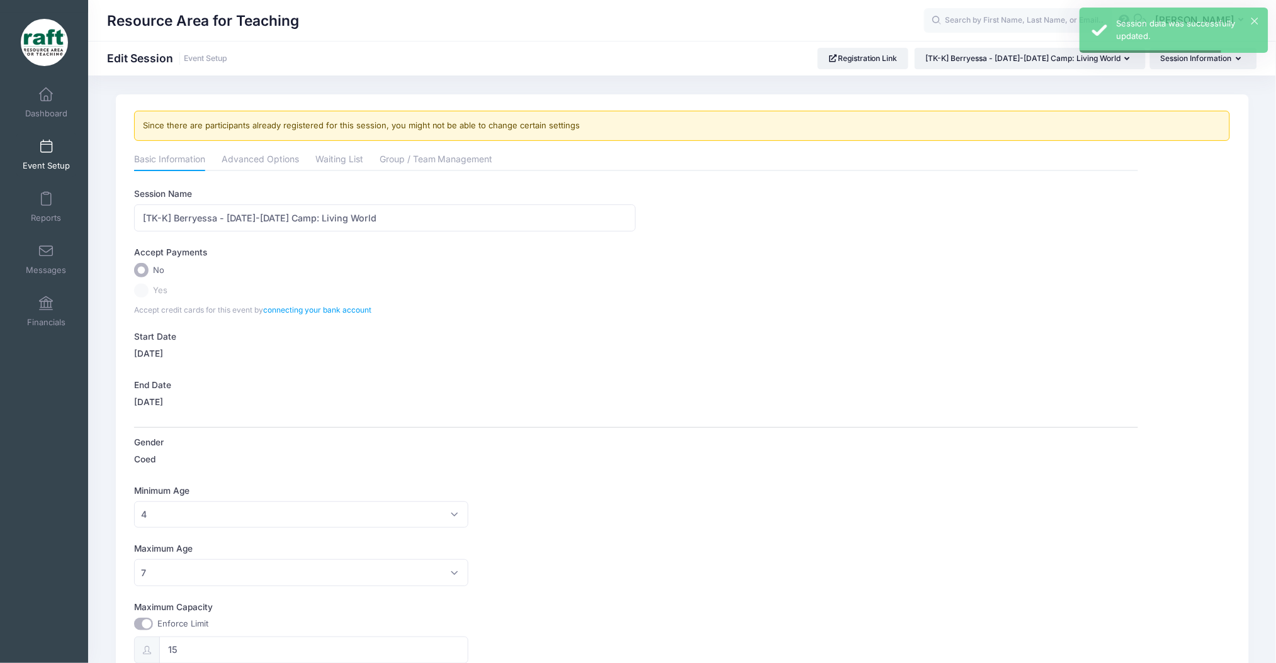
click at [46, 142] on span at bounding box center [46, 147] width 0 height 14
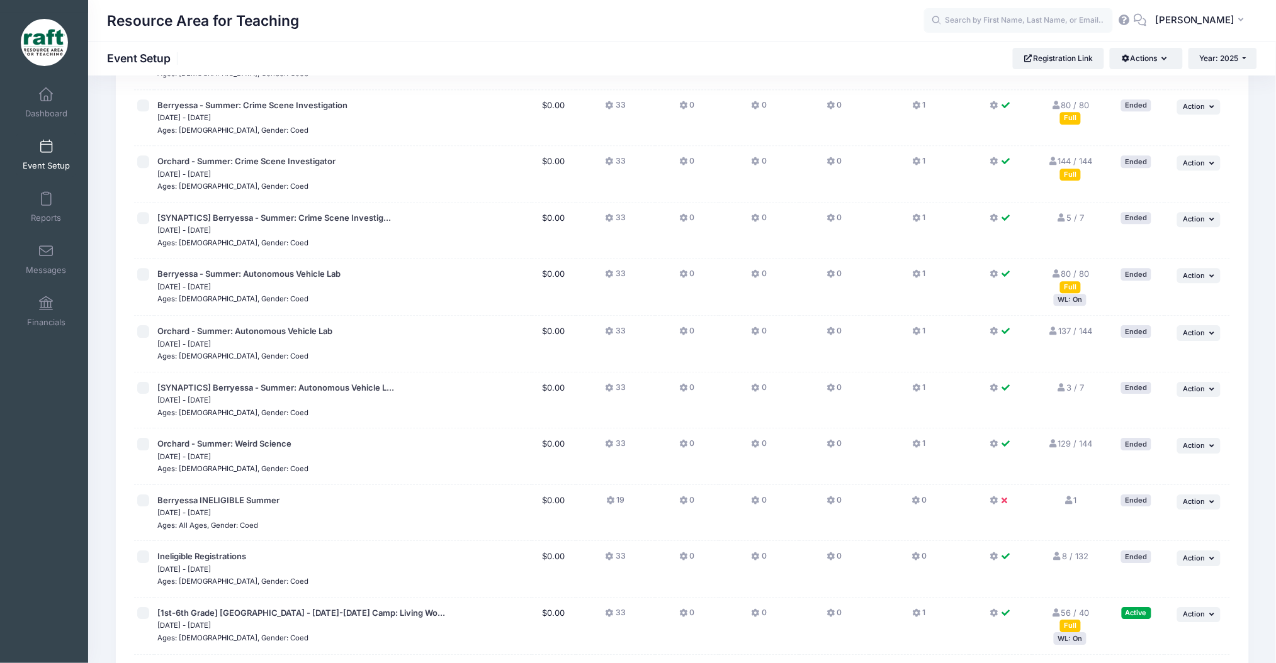
scroll to position [1419, 0]
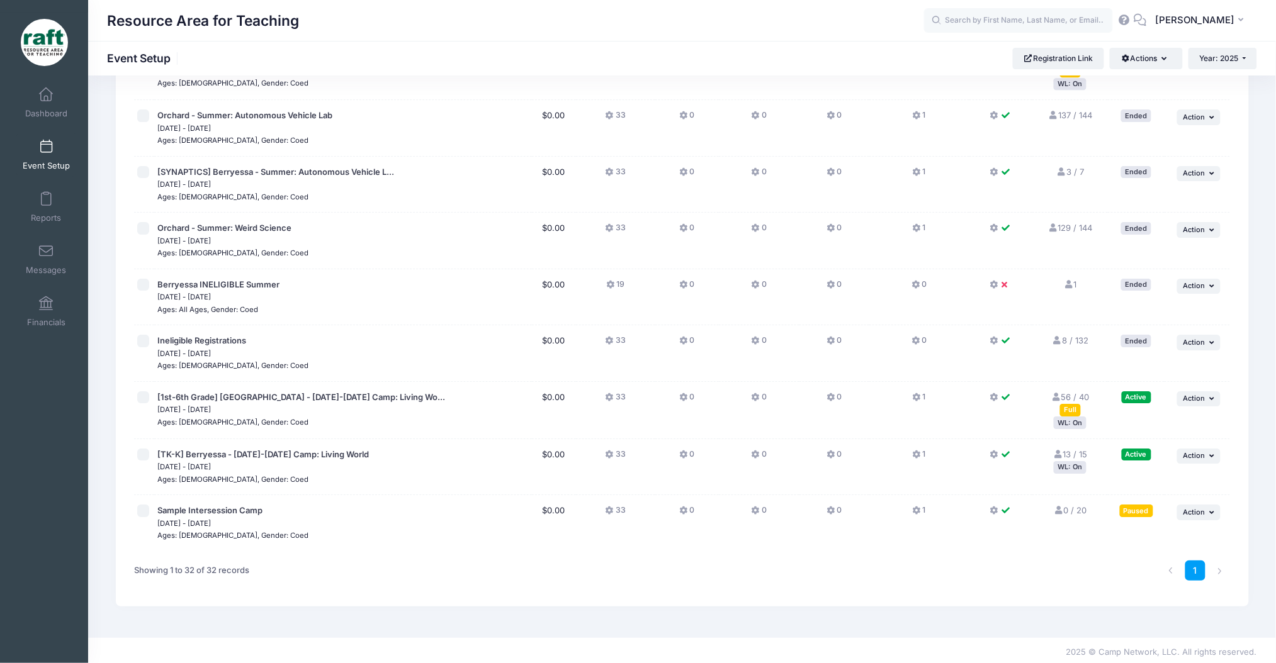
drag, startPoint x: 1064, startPoint y: 462, endPoint x: 1081, endPoint y: 462, distance: 17.0
click at [1081, 462] on div "WL: On" at bounding box center [1070, 467] width 33 height 12
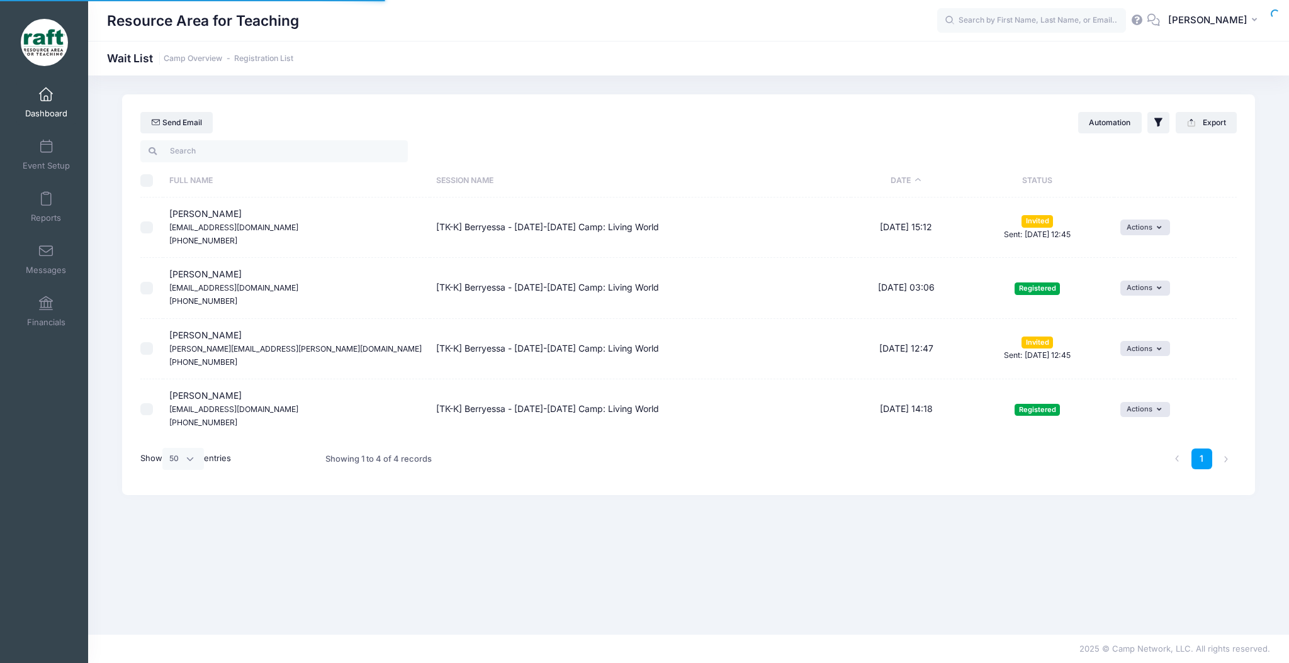
select select "50"
click at [876, 570] on div "Send Email Automation Filter Options Show: Wait List Invited" at bounding box center [688, 355] width 1171 height 522
